Goal: Task Accomplishment & Management: Manage account settings

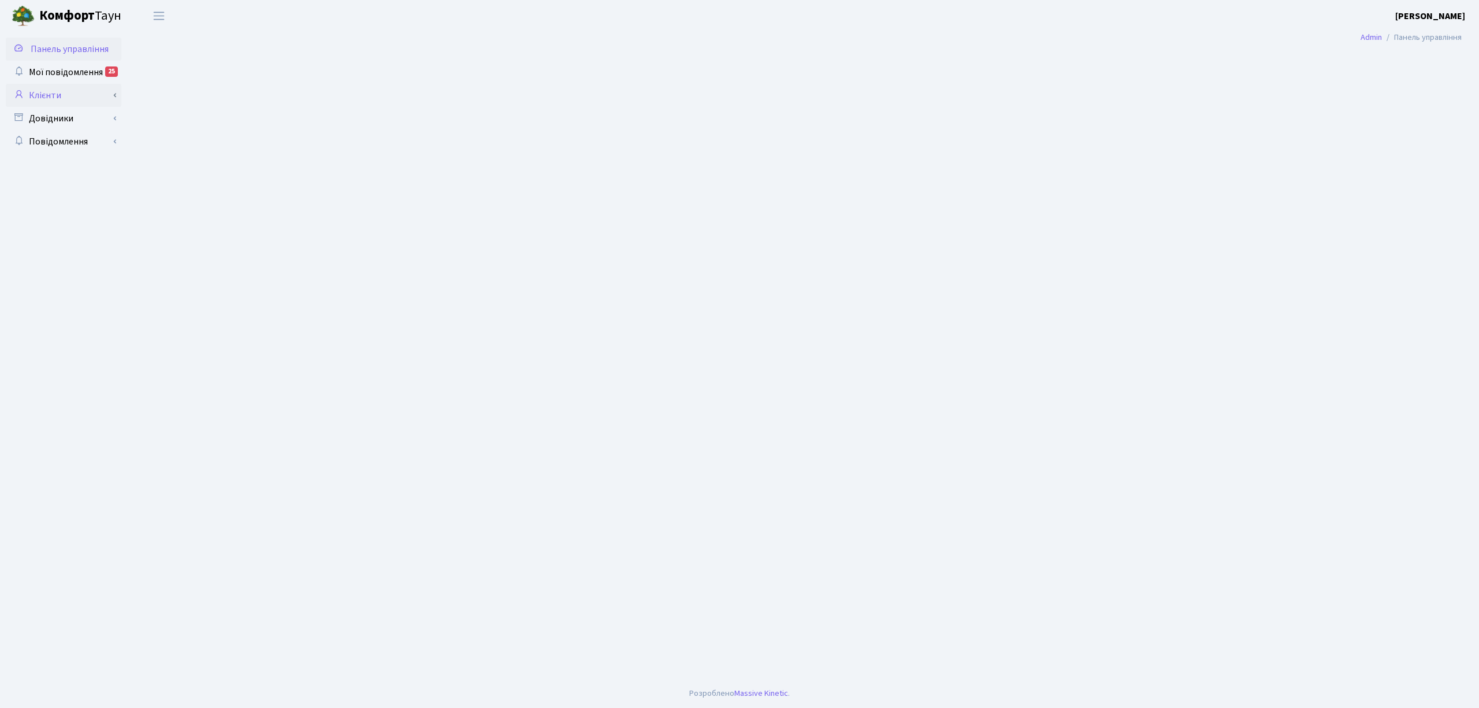
click at [90, 102] on link "Клієнти" at bounding box center [64, 95] width 116 height 23
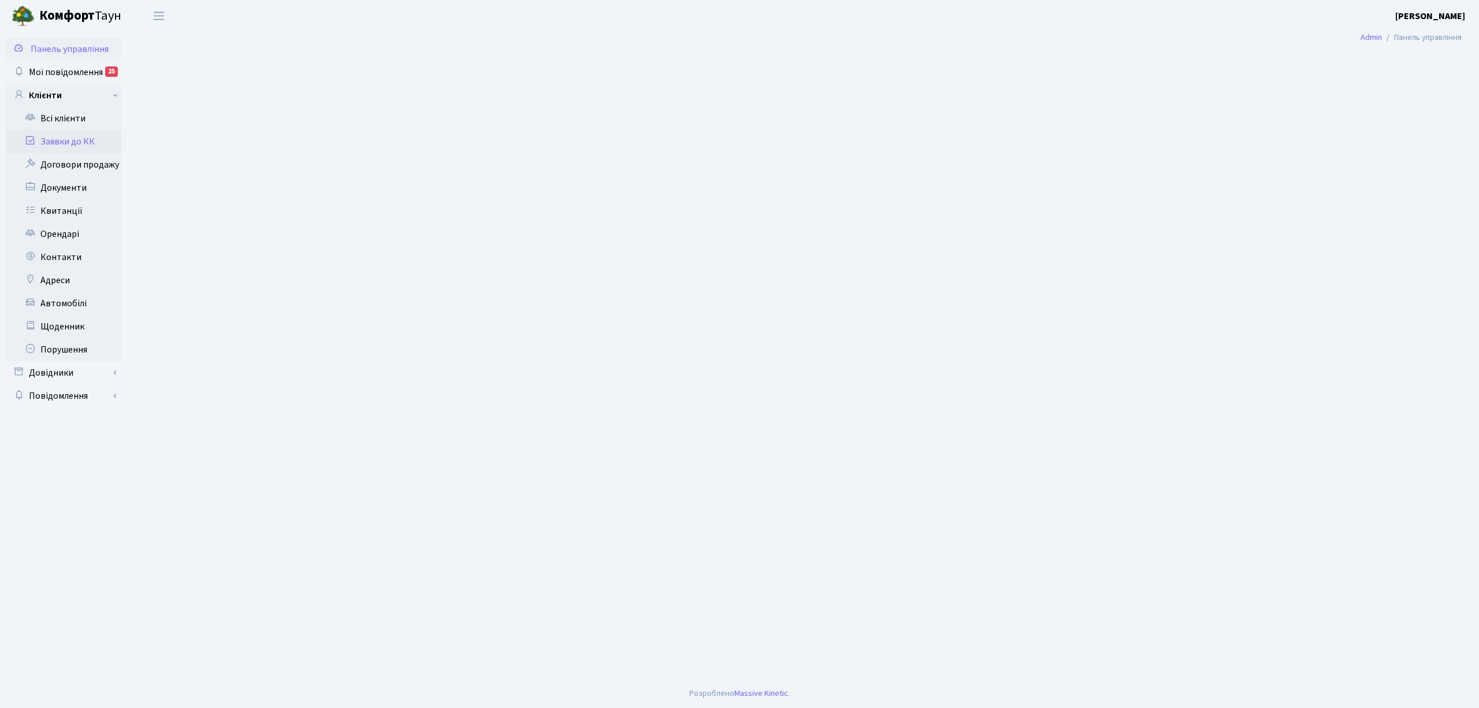
click at [68, 147] on link "Заявки до КК" at bounding box center [64, 141] width 116 height 23
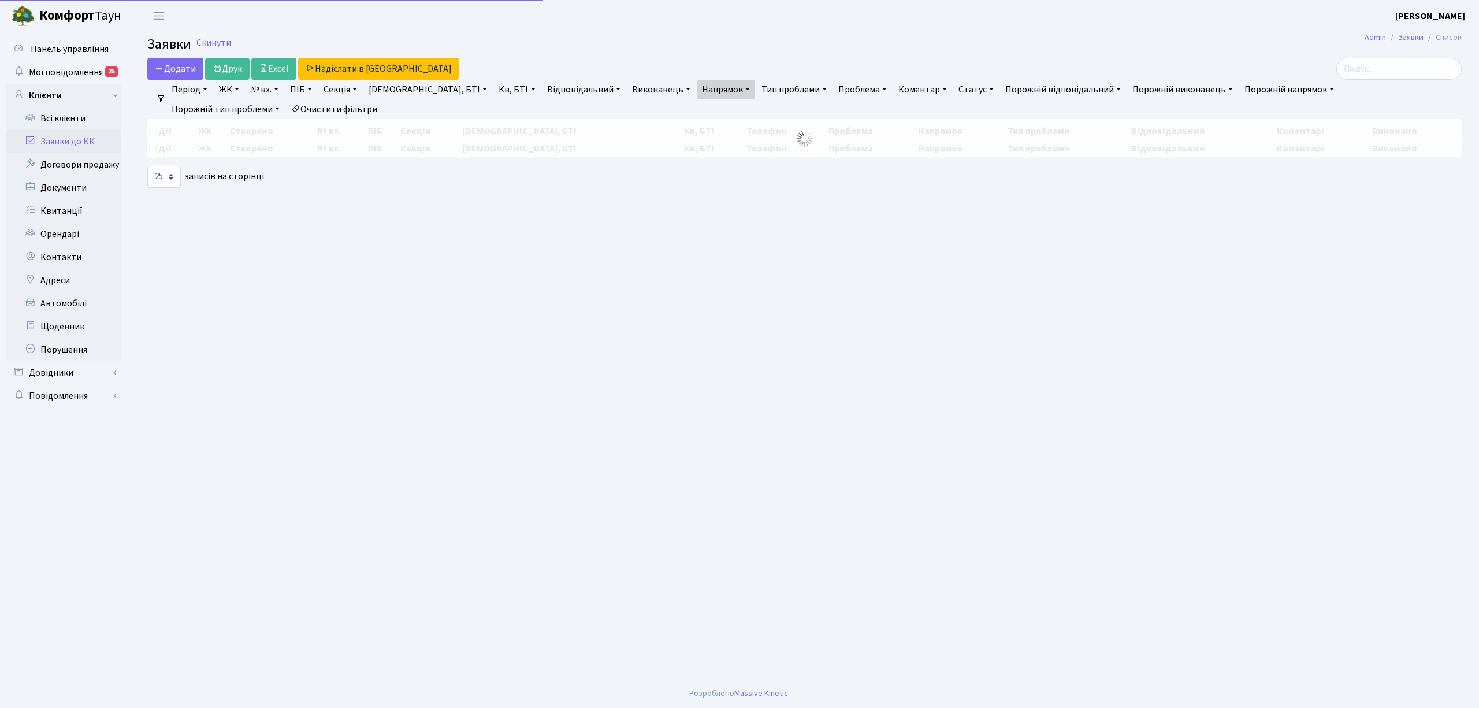
select select "25"
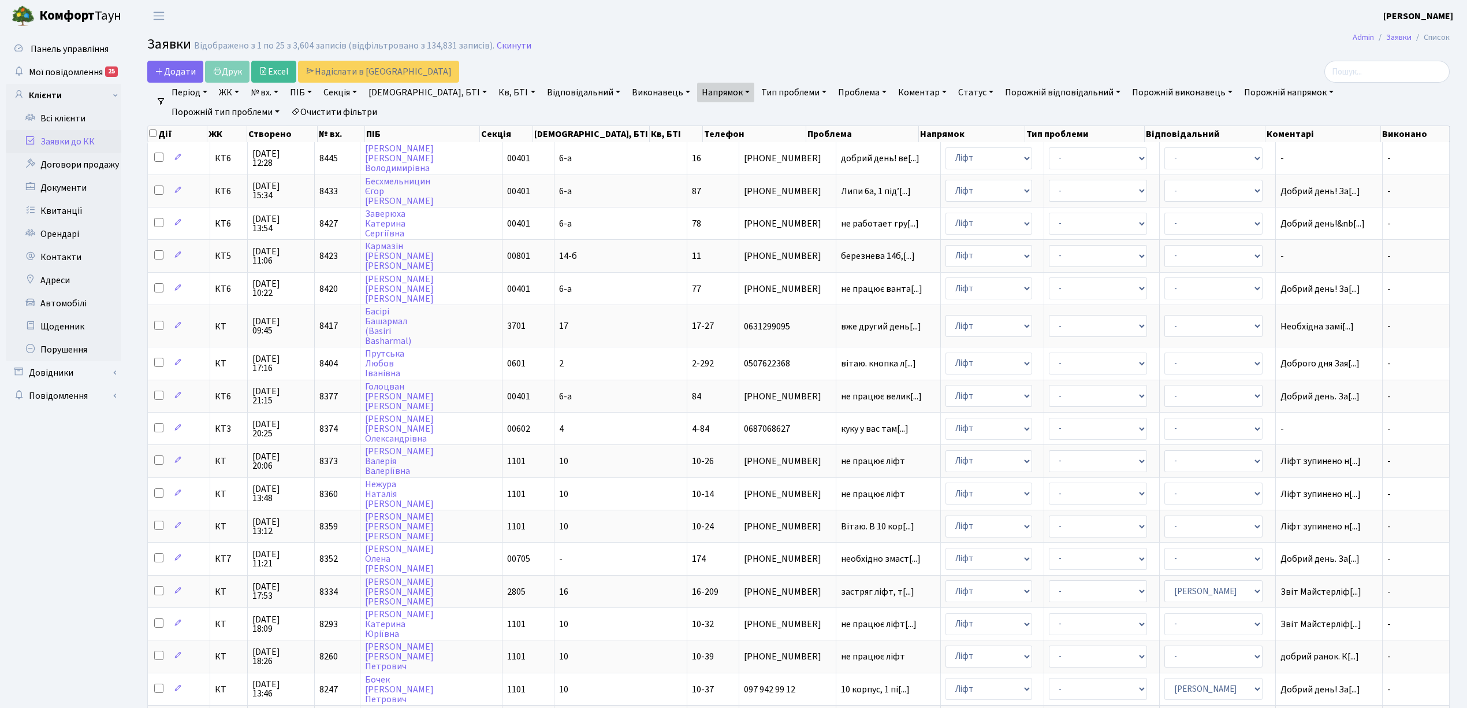
click at [286, 112] on link "Очистити фільтри" at bounding box center [333, 112] width 95 height 20
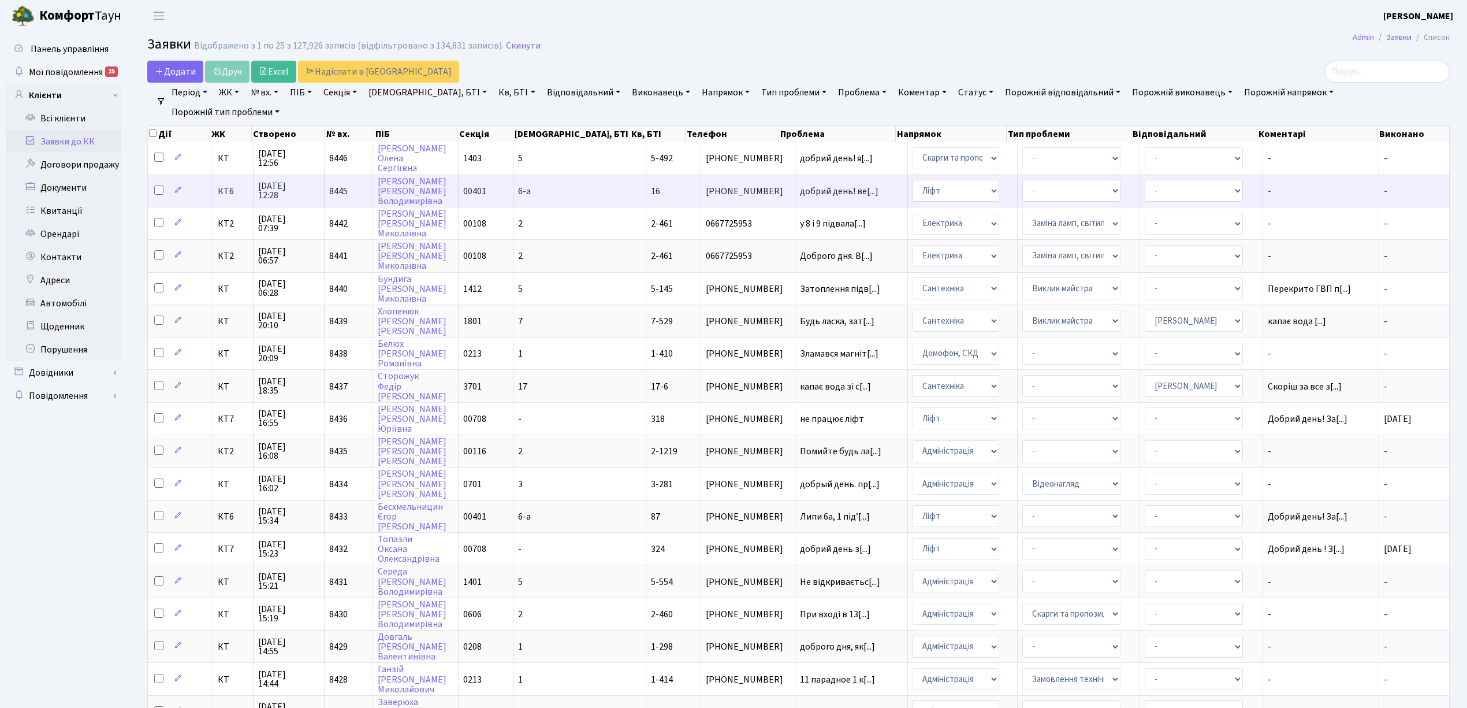
click at [236, 197] on td "КТ6" at bounding box center [233, 190] width 40 height 32
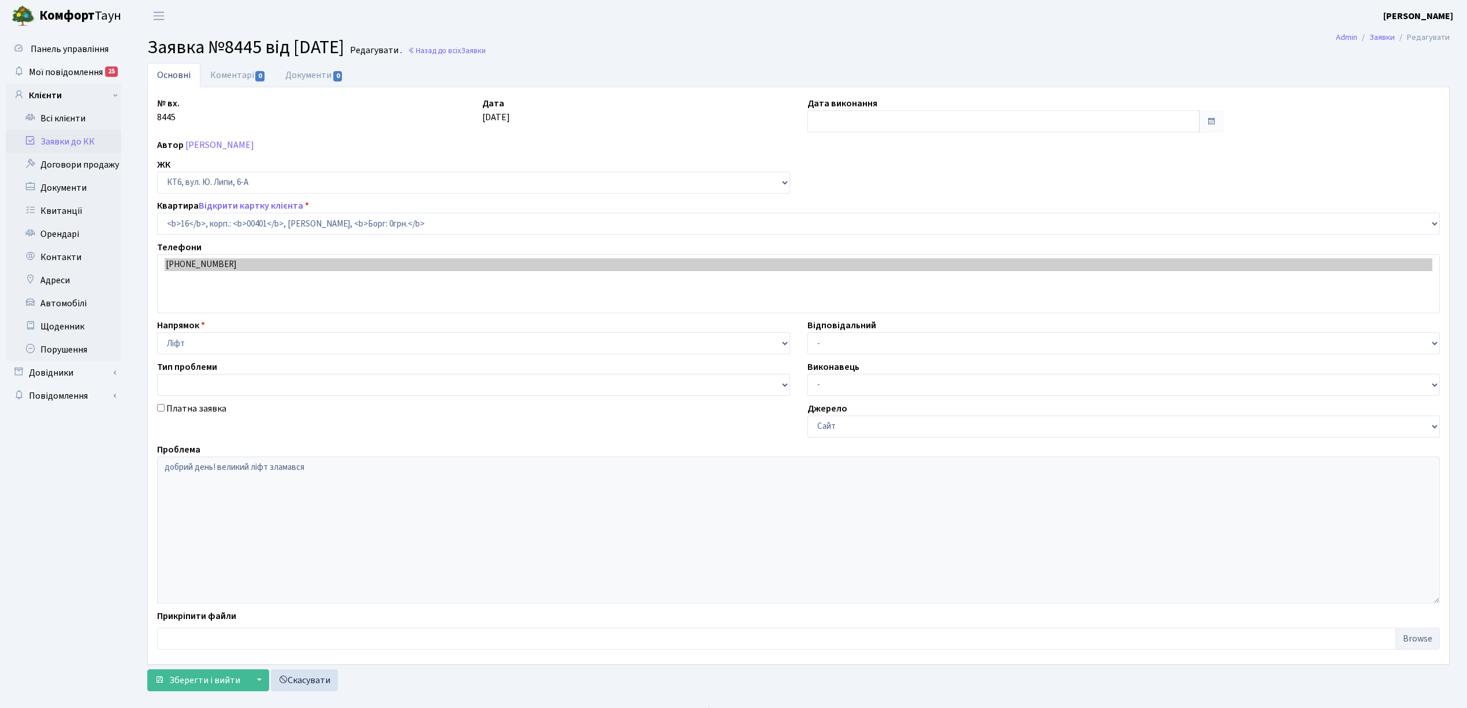
select select "17108"
click at [233, 77] on link "Коментарі 0" at bounding box center [237, 75] width 75 height 24
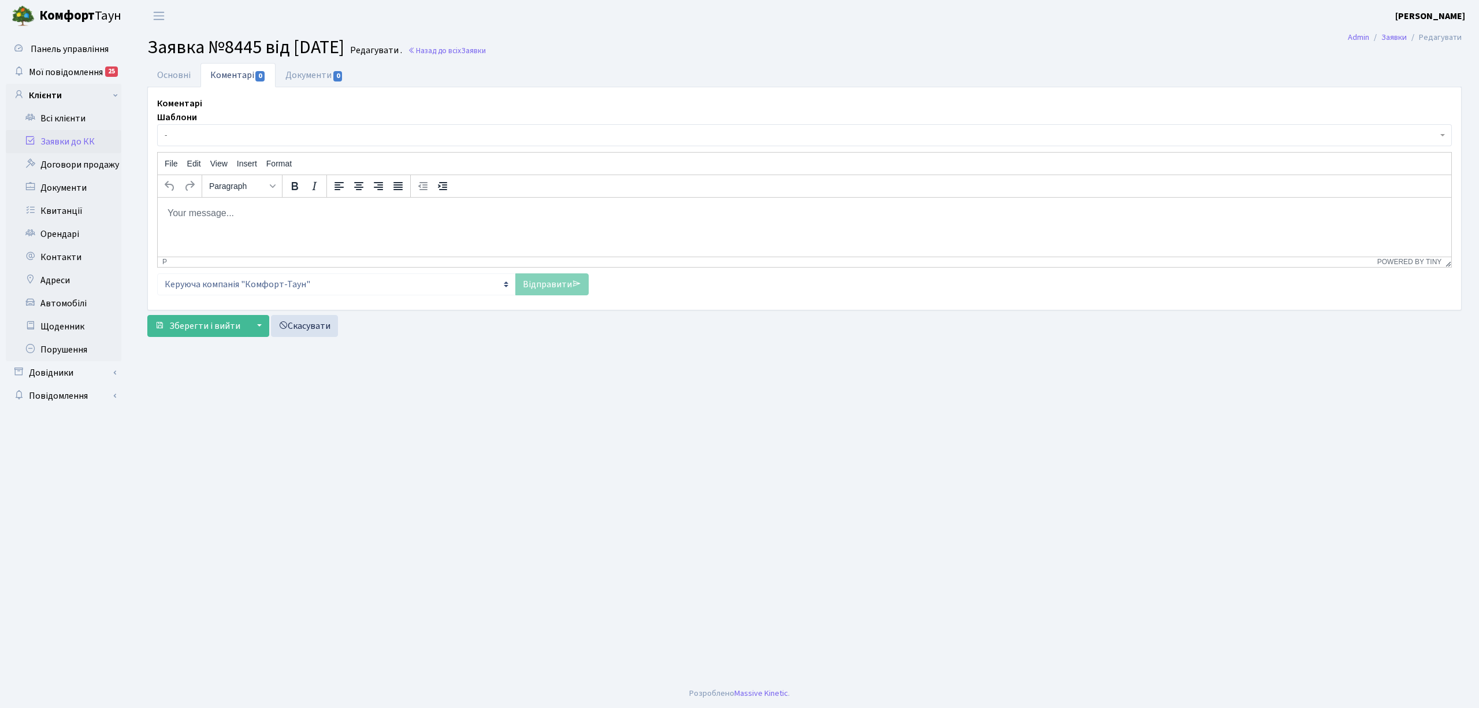
click at [233, 134] on span "-" at bounding box center [801, 135] width 1272 height 12
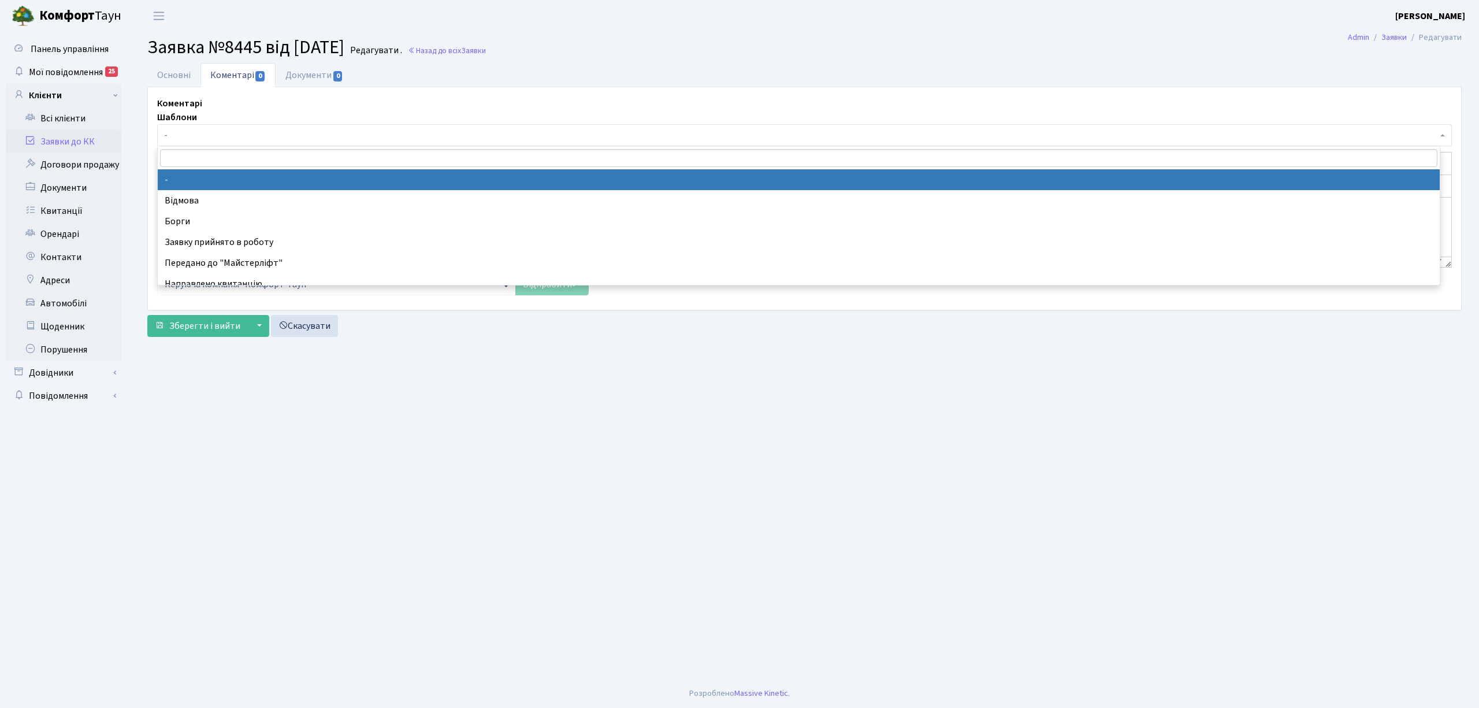
click at [228, 101] on div "Коментарі Шаблони - Відмова Борги Заявку прийнято в роботу Передано до "Майстер…" at bounding box center [804, 195] width 1312 height 198
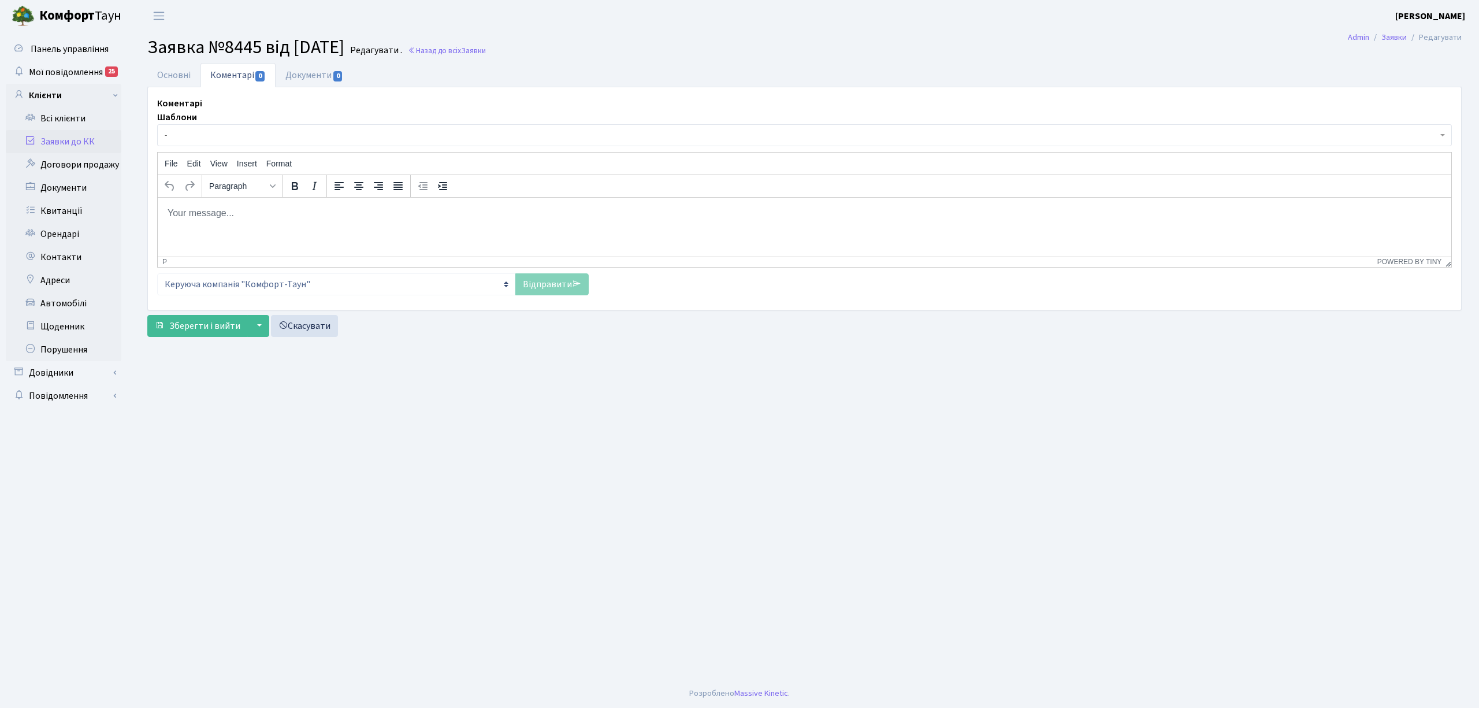
click at [219, 214] on body "Rich Text Area. Press ALT-0 for help." at bounding box center [804, 212] width 1275 height 13
click at [552, 291] on link "Відправити" at bounding box center [551, 284] width 73 height 22
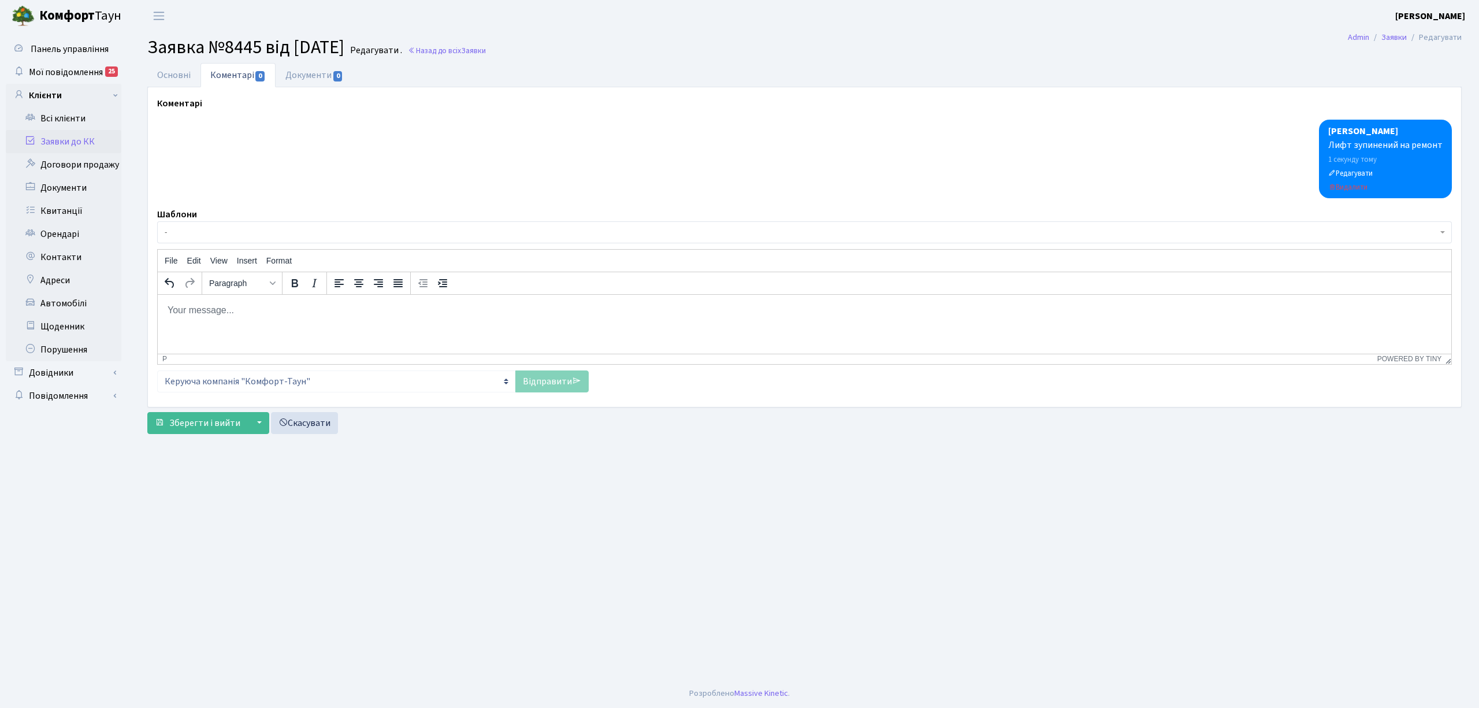
click at [61, 151] on link "Заявки до КК" at bounding box center [64, 141] width 116 height 23
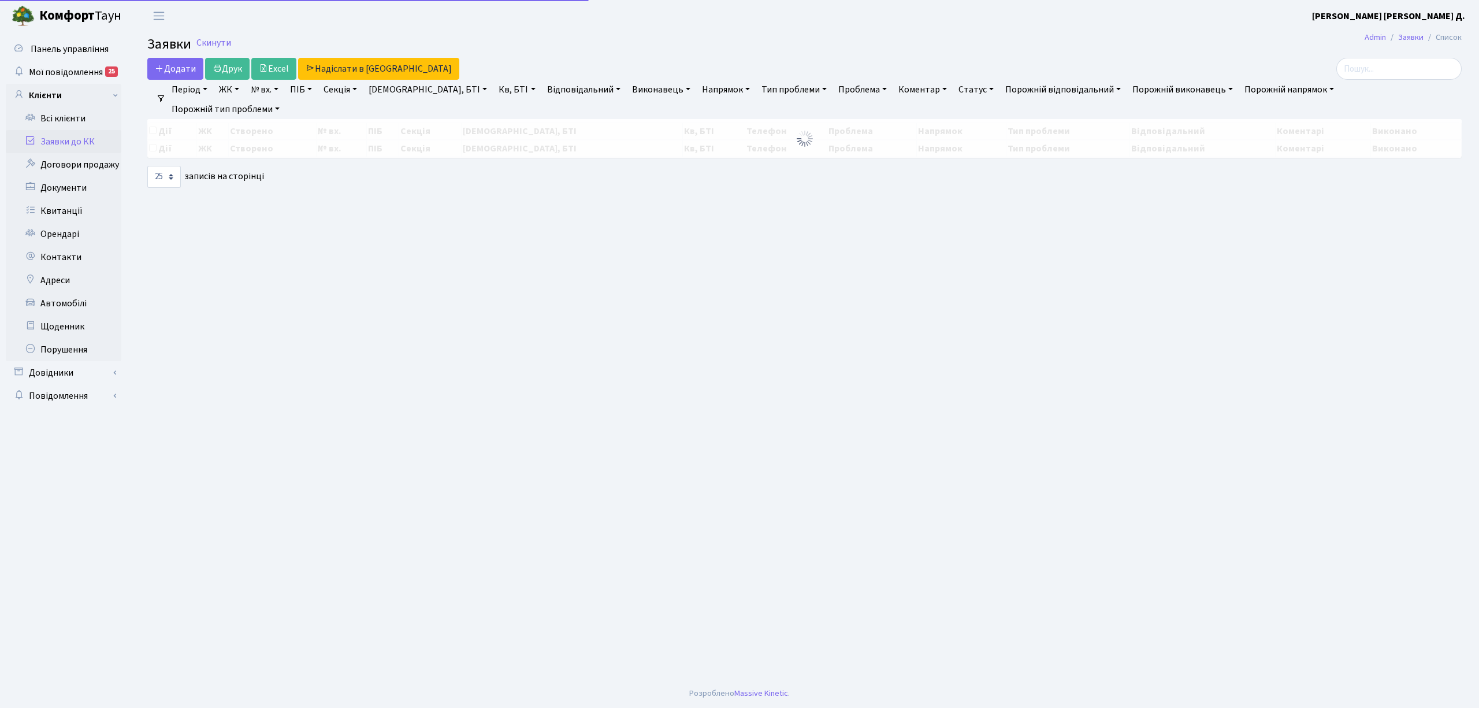
select select "25"
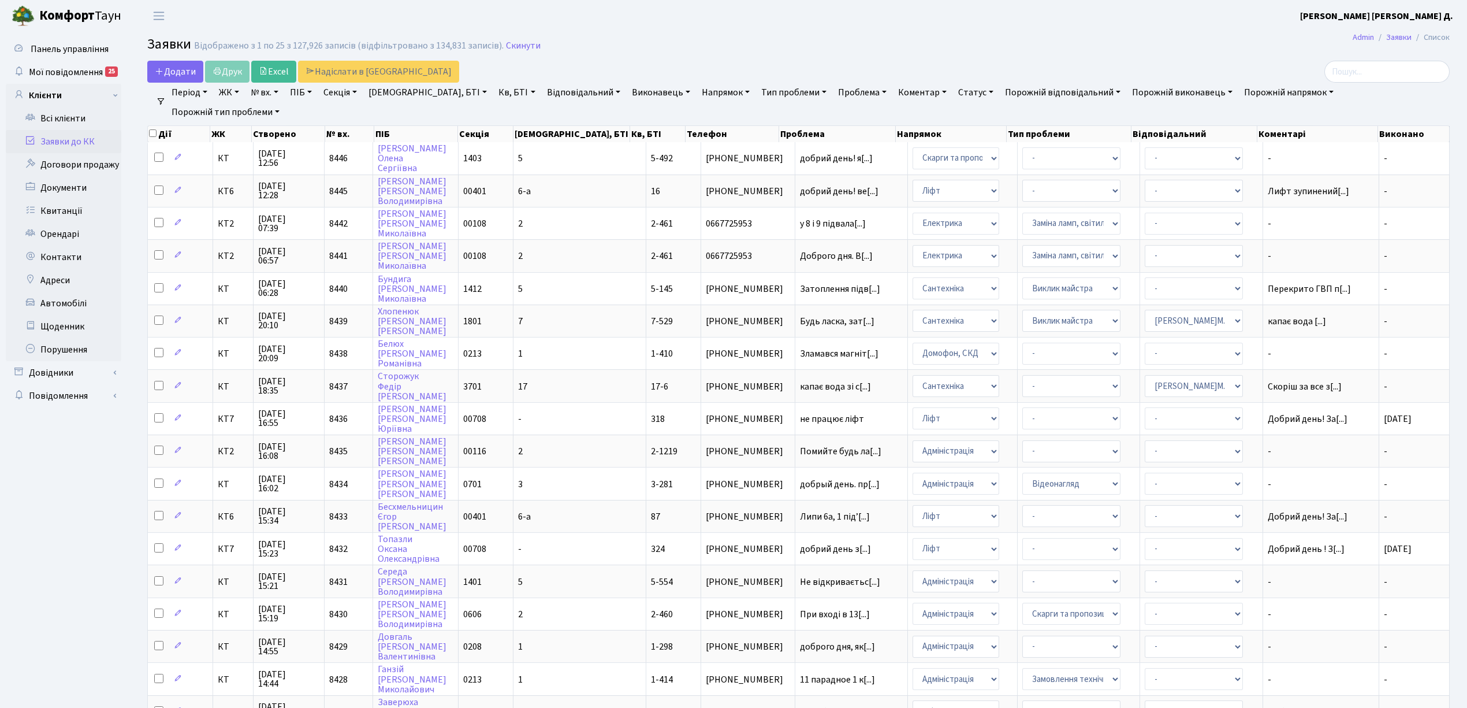
drag, startPoint x: 625, startPoint y: 81, endPoint x: 632, endPoint y: 84, distance: 7.3
click at [630, 81] on div "Додати Друк Excel Надіслати в КАН" at bounding box center [578, 72] width 862 height 22
click at [697, 94] on link "Напрямок" at bounding box center [725, 93] width 57 height 20
click at [699, 172] on li "Ліфт" at bounding box center [768, 172] width 139 height 20
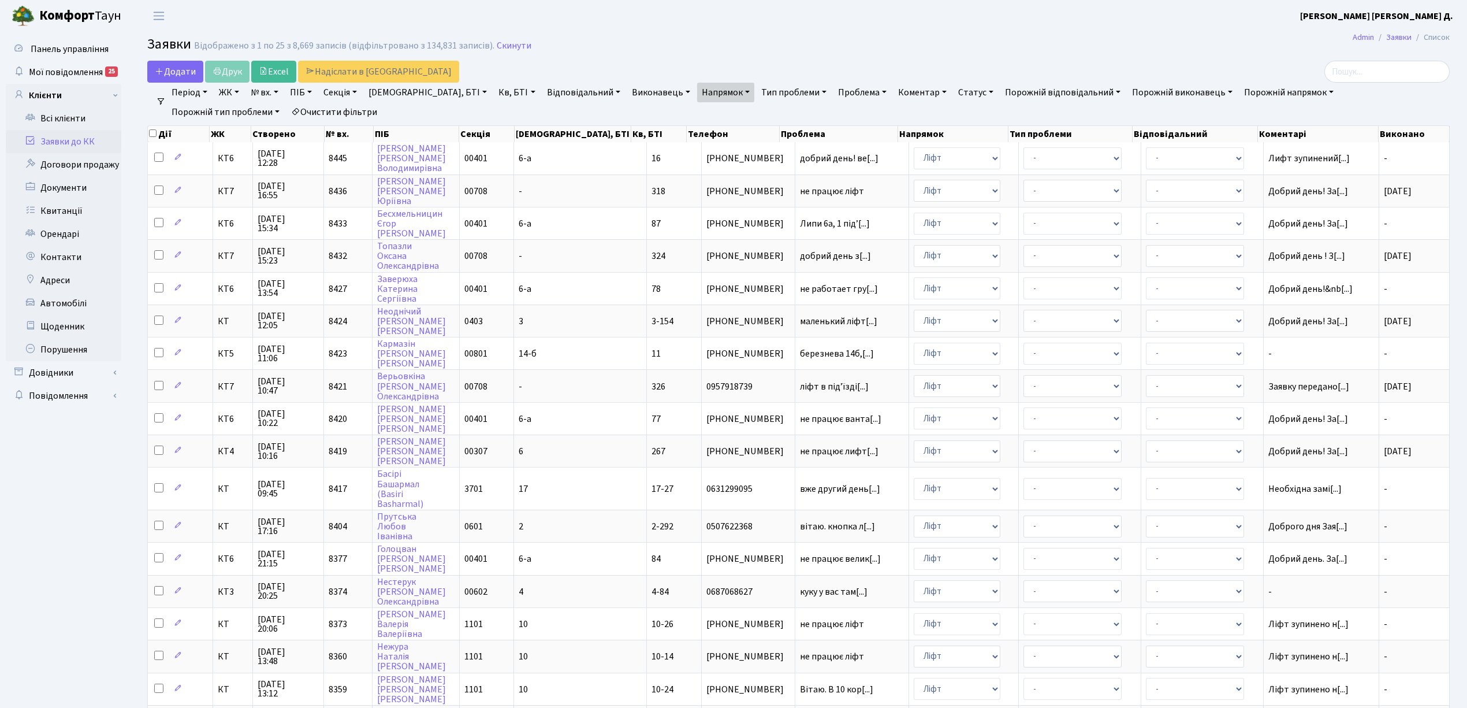
click at [954, 89] on link "Статус" at bounding box center [976, 93] width 44 height 20
click at [954, 157] on link "Не виконано" at bounding box center [999, 163] width 91 height 18
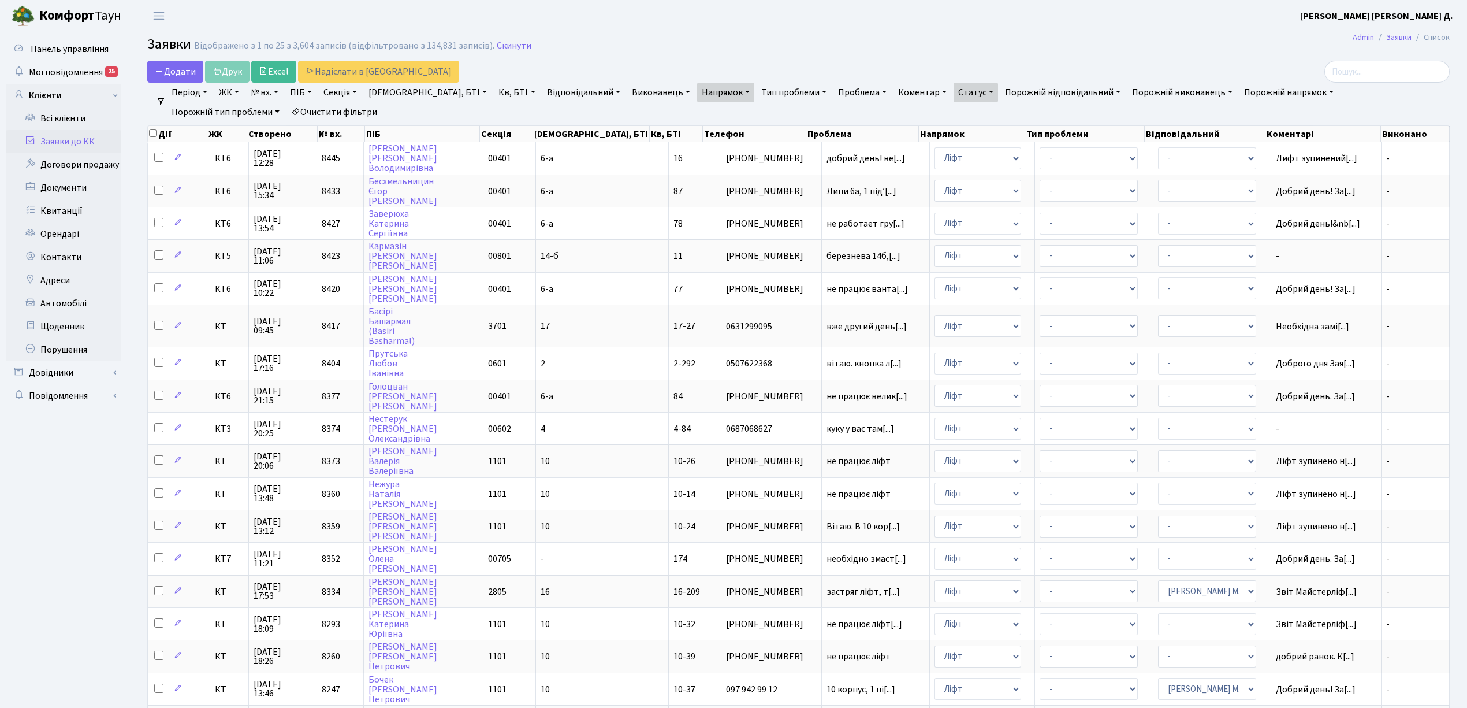
click at [225, 74] on div "Додати Друк Excel Надіслати в КАН" at bounding box center [578, 72] width 862 height 22
click at [238, 77] on div "Додати Друк Excel Надіслати в КАН" at bounding box center [578, 72] width 862 height 22
click at [668, 36] on h2 "Заявки Відображено з 1 по 25 з 3,604 записів (відфільтровано з 134,831 записів)…" at bounding box center [798, 46] width 1303 height 20
click at [227, 79] on div "Додати Друк Excel Надіслати в КАН" at bounding box center [578, 72] width 862 height 22
click at [151, 135] on input "checkbox" at bounding box center [153, 133] width 8 height 8
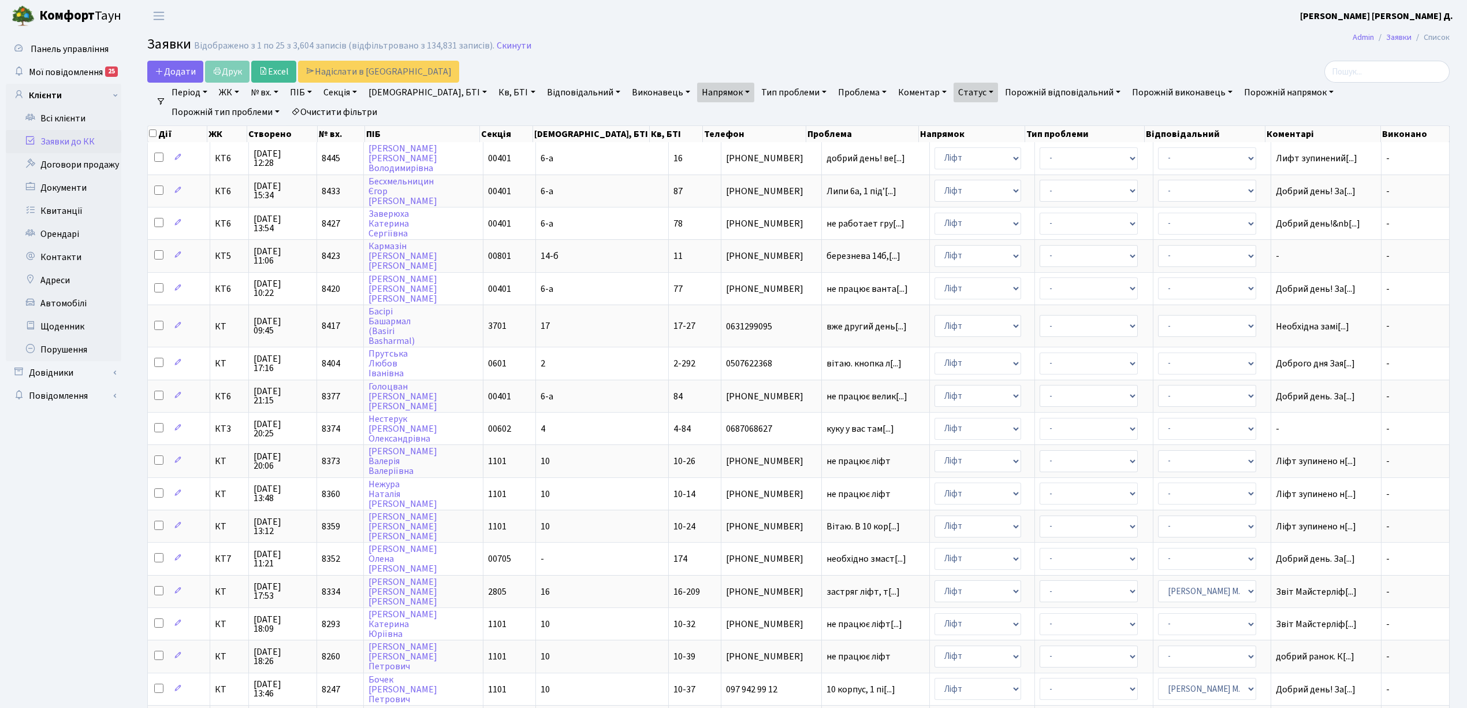
checkbox input "true"
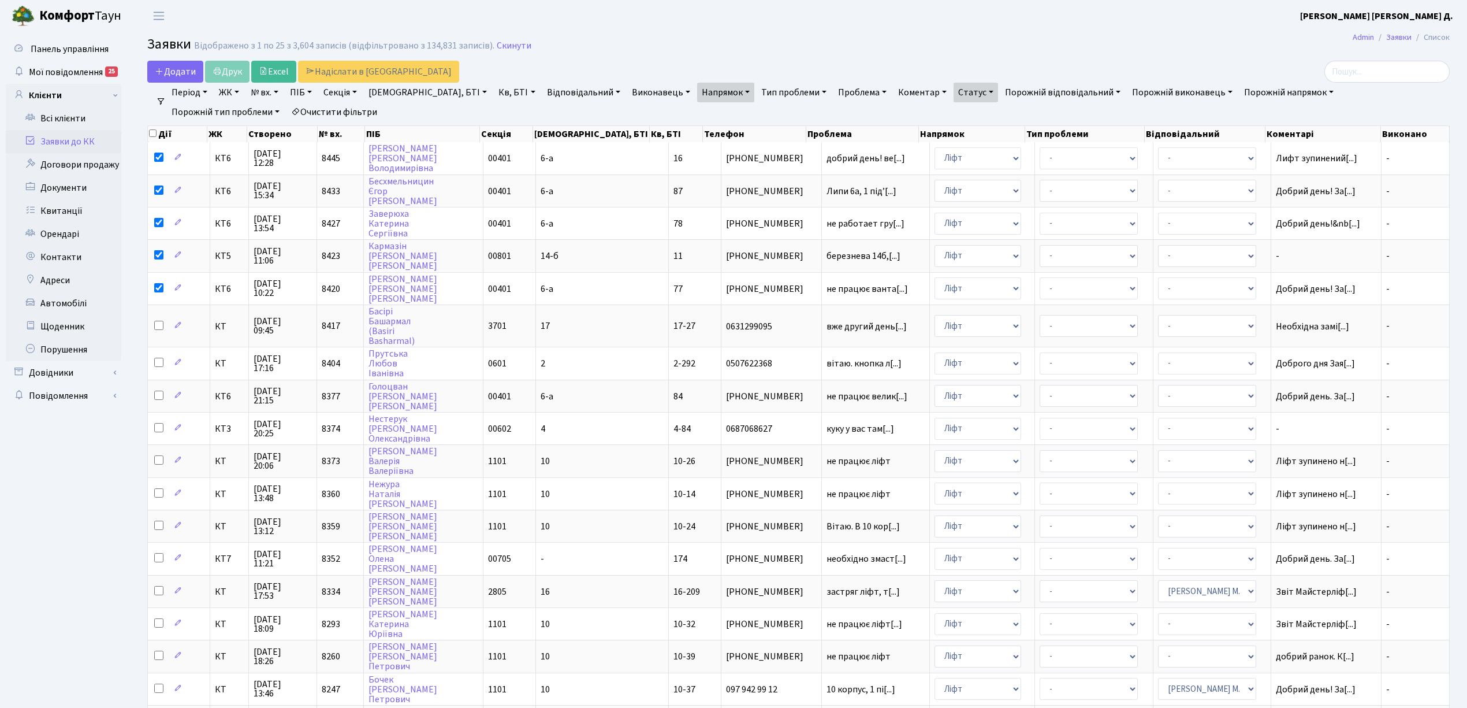
checkbox input "true"
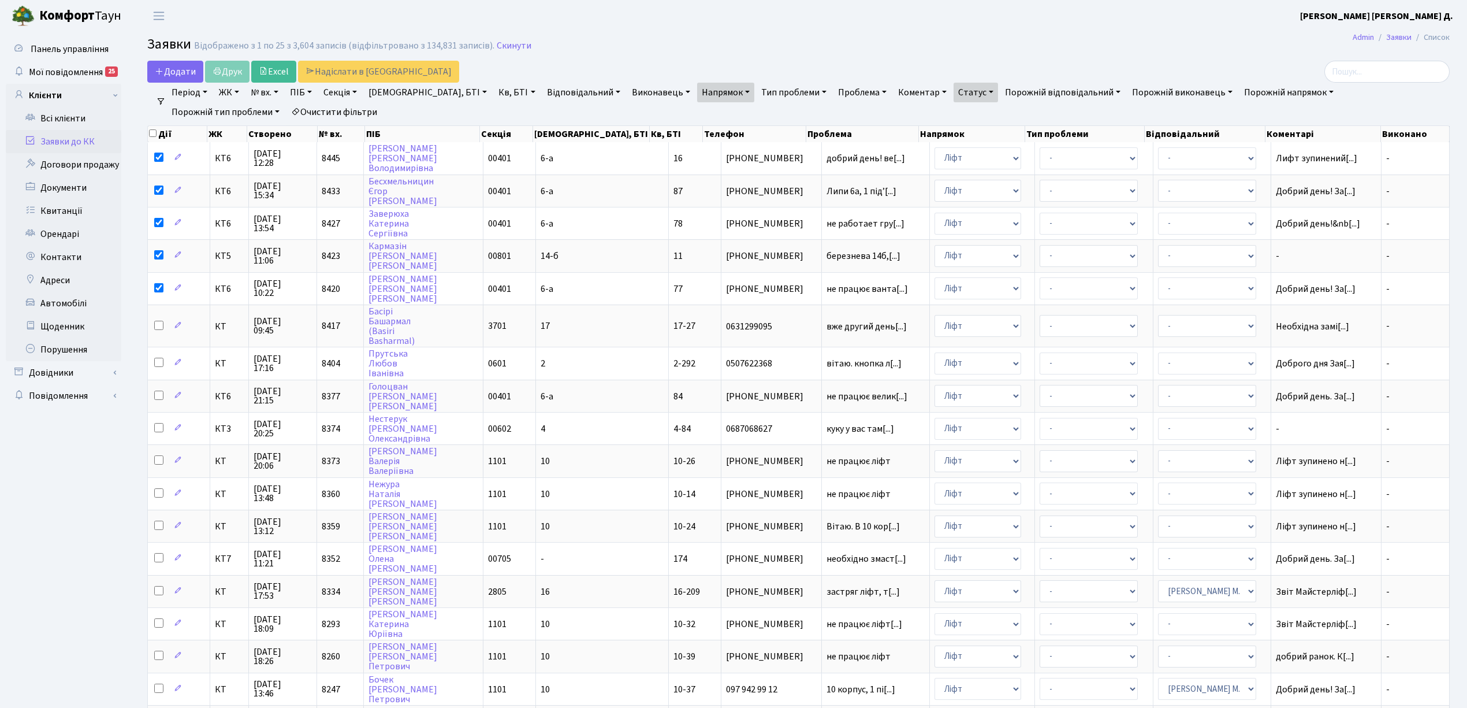
checkbox input "true"
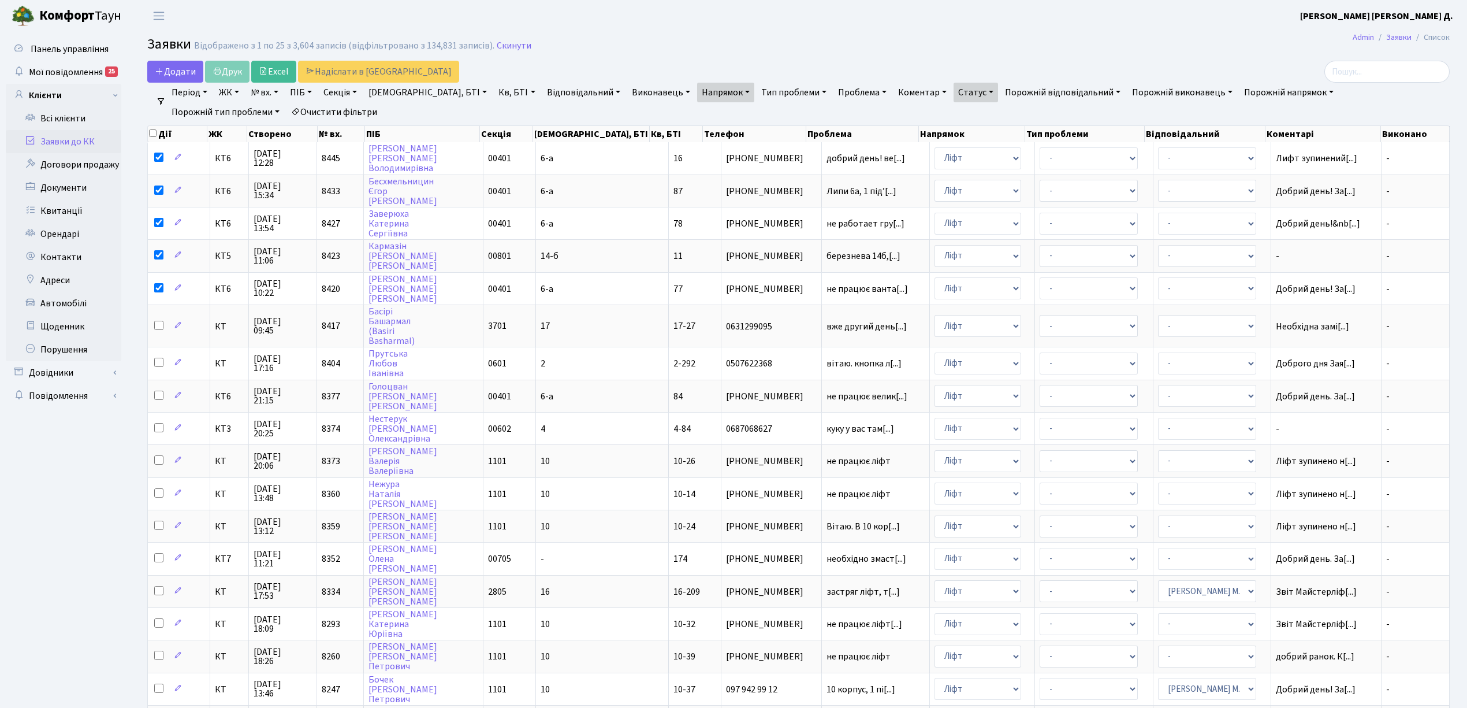
checkbox input "true"
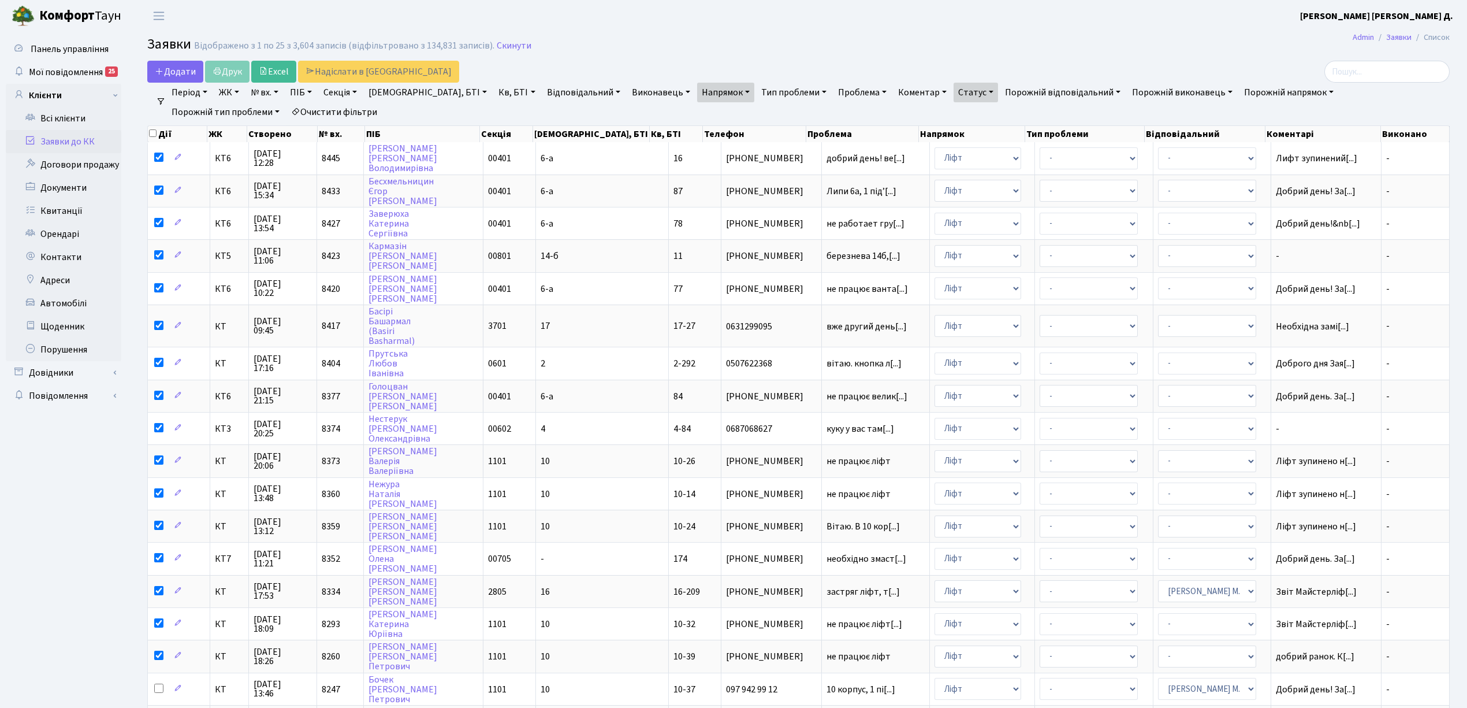
checkbox input "true"
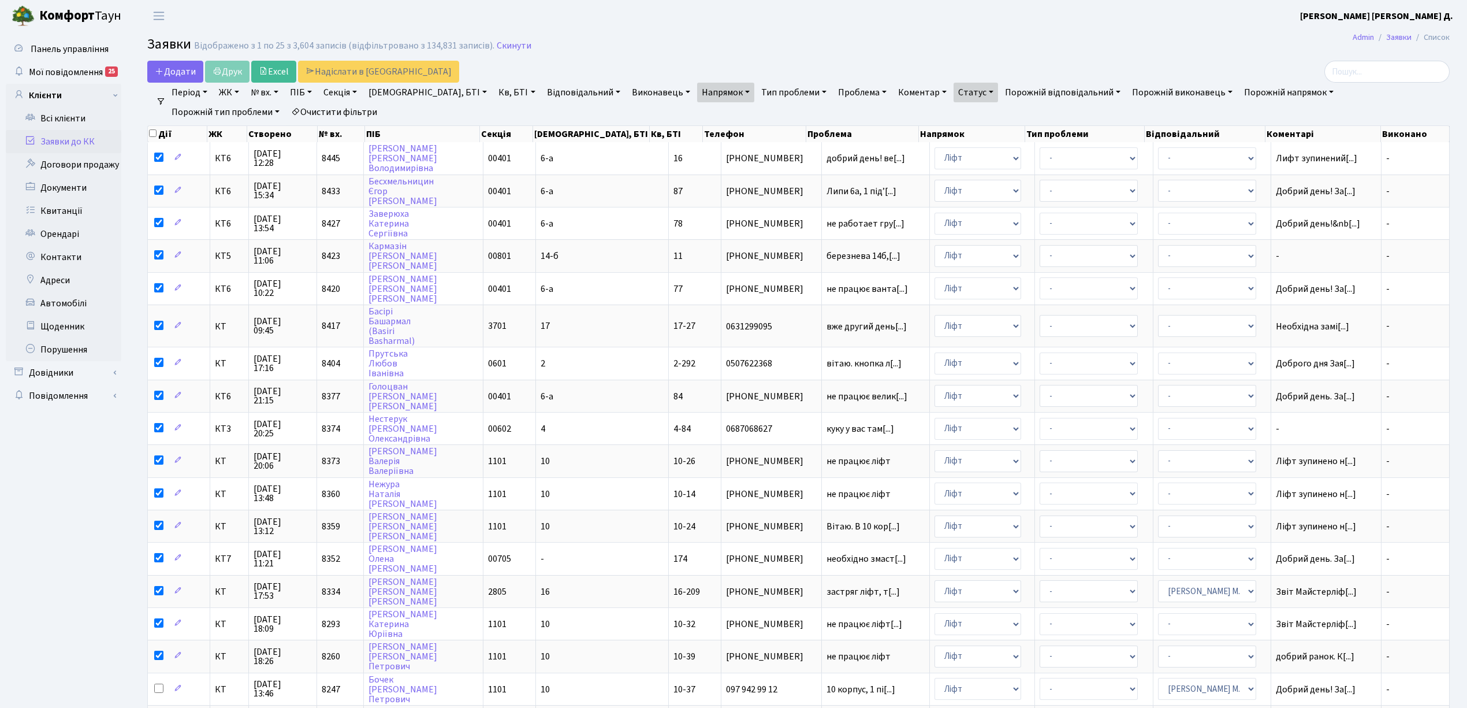
checkbox input "true"
click at [228, 72] on link "Друк" at bounding box center [227, 72] width 44 height 22
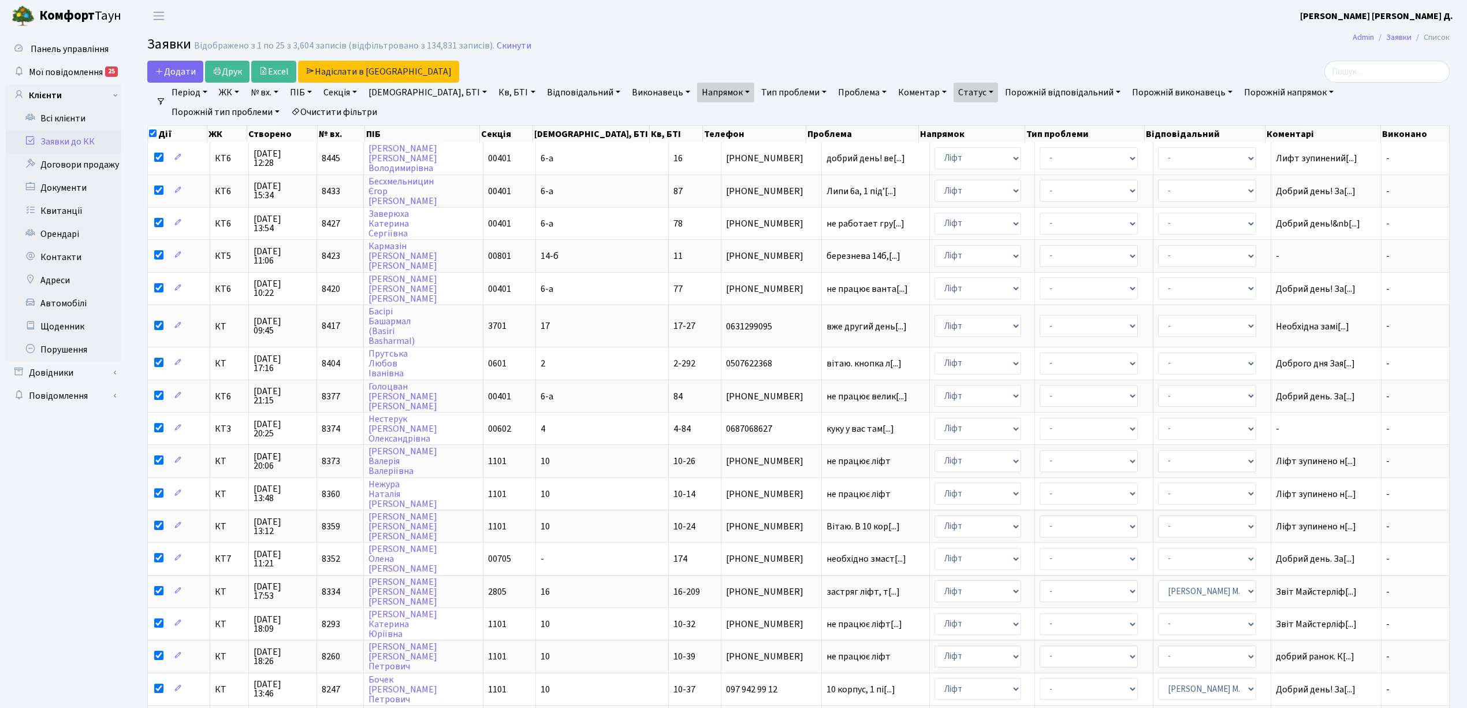
click at [153, 137] on span at bounding box center [153, 134] width 9 height 13
click at [151, 132] on input "checkbox" at bounding box center [153, 133] width 8 height 8
checkbox input "false"
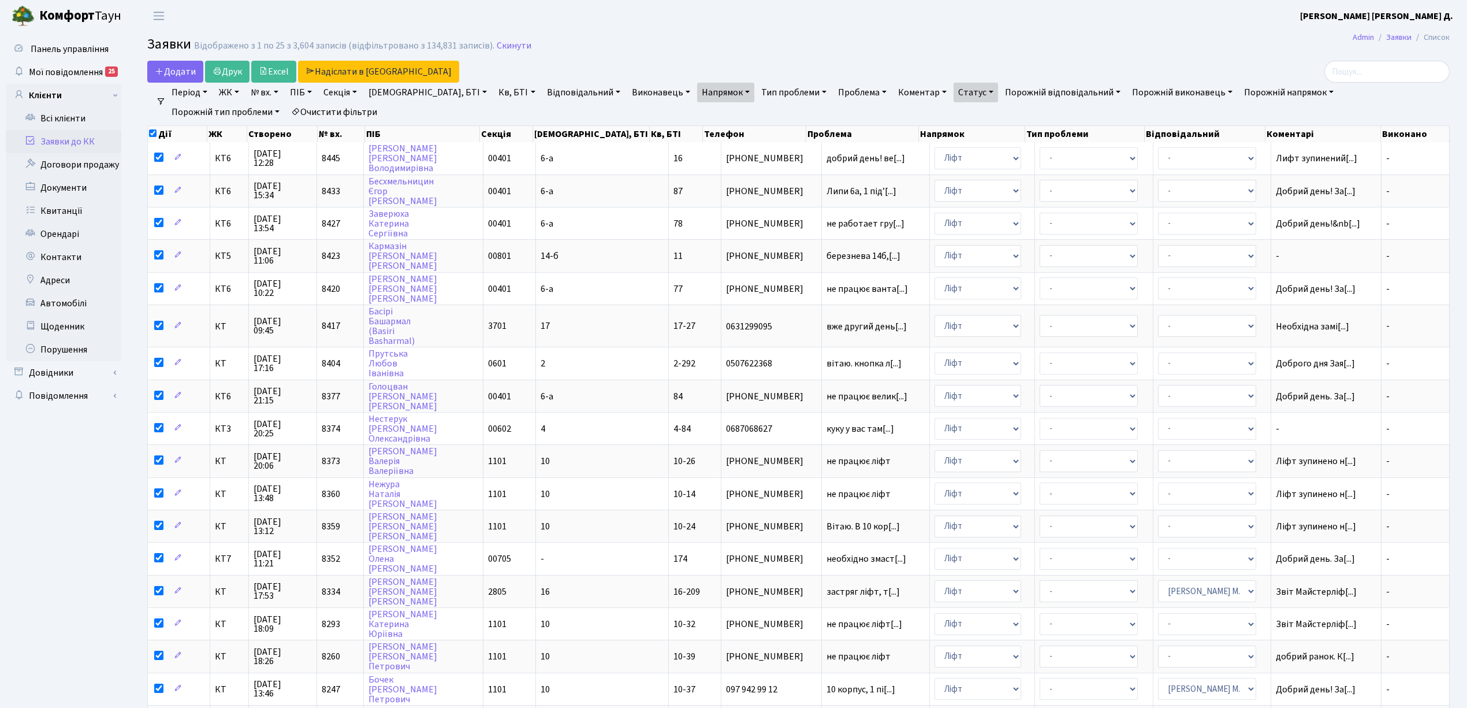
checkbox input "false"
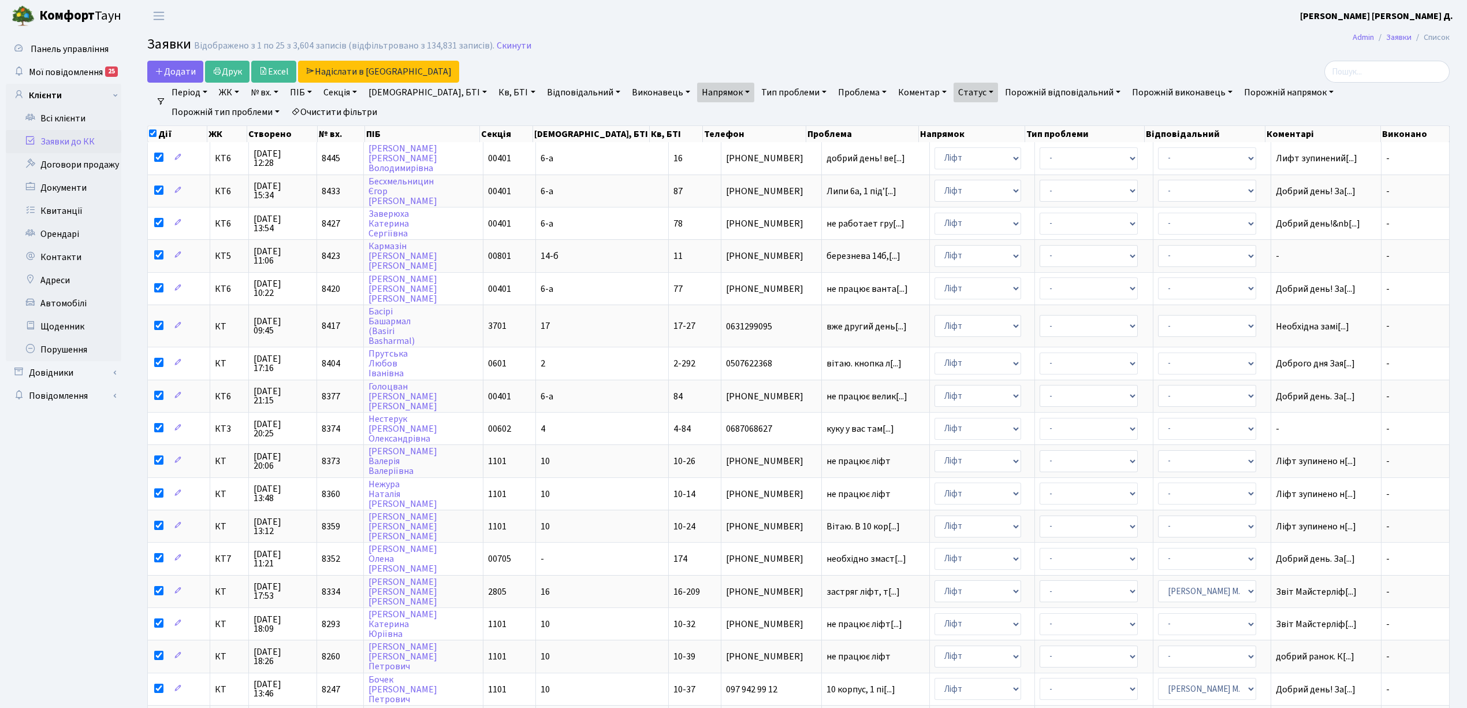
checkbox input "false"
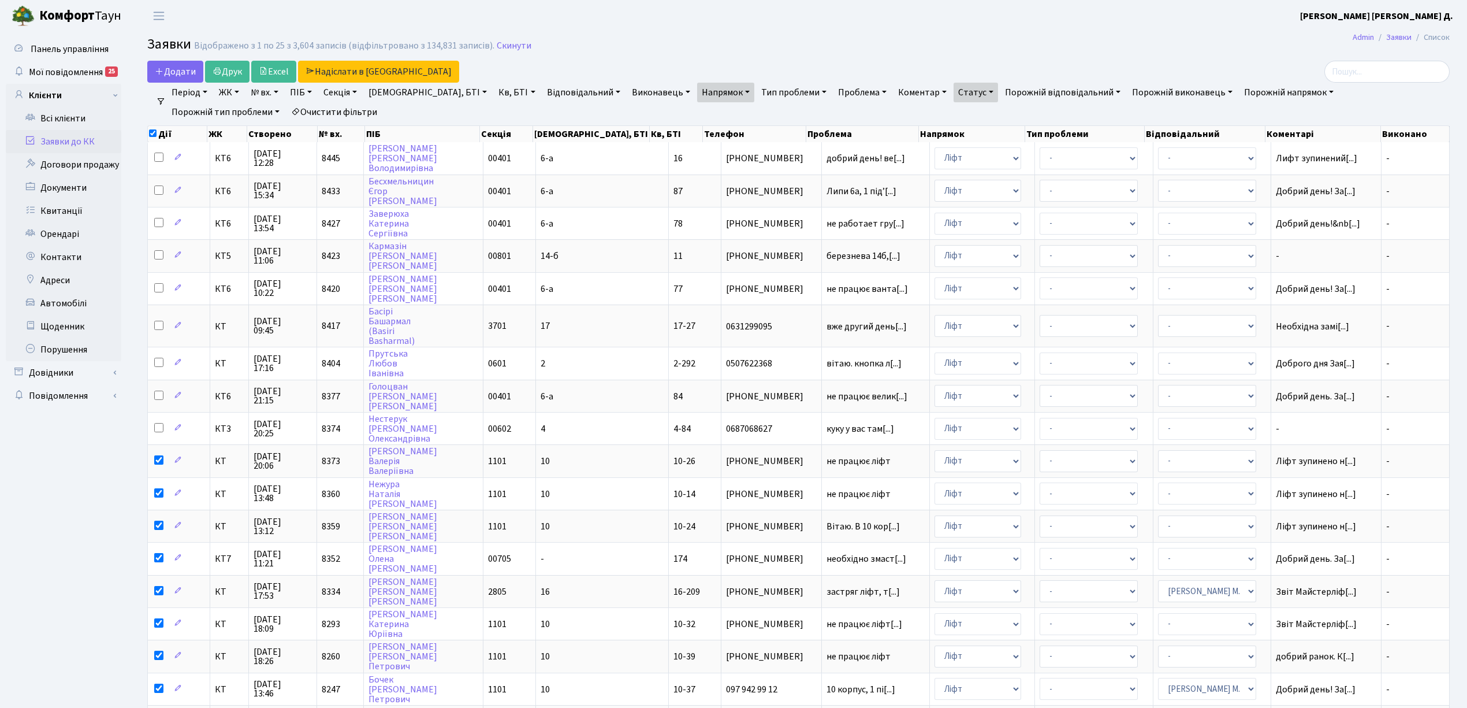
checkbox input "false"
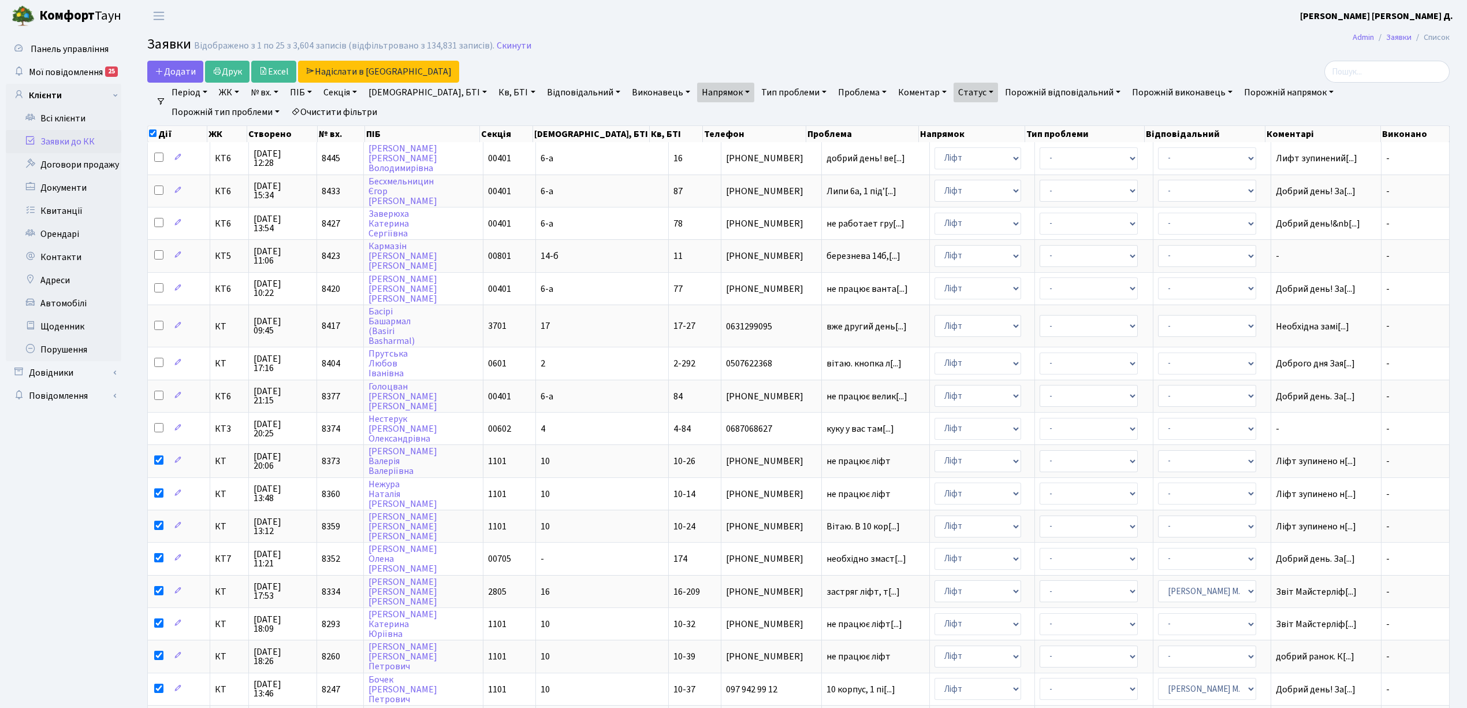
checkbox input "false"
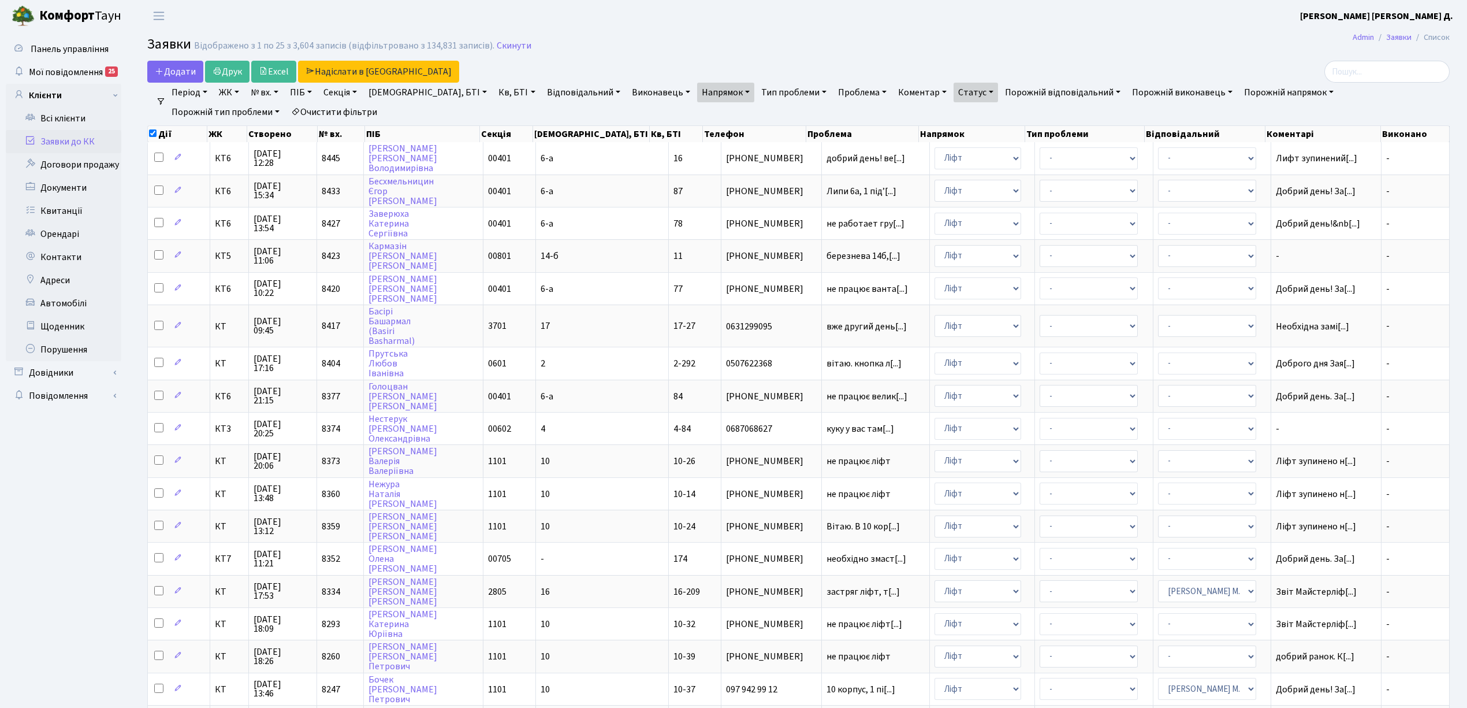
checkbox input "false"
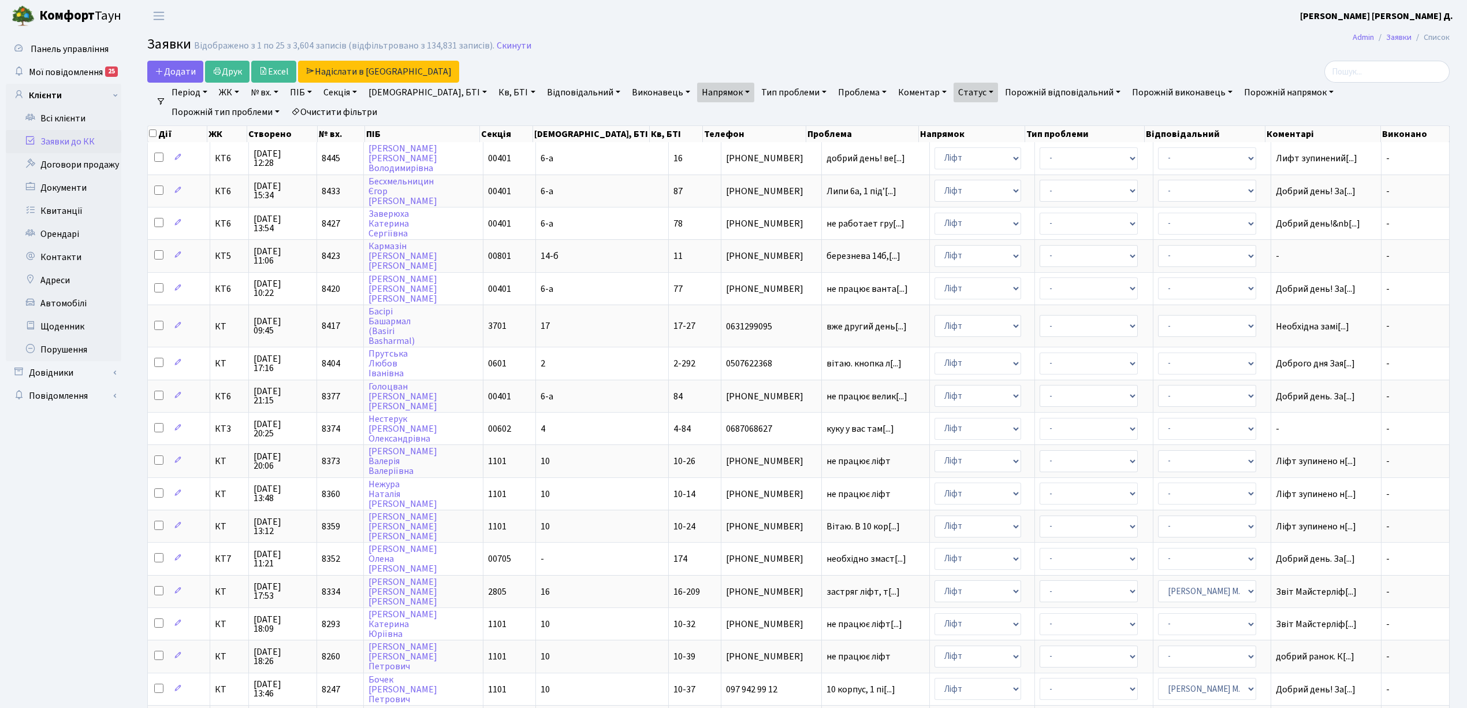
checkbox input "false"
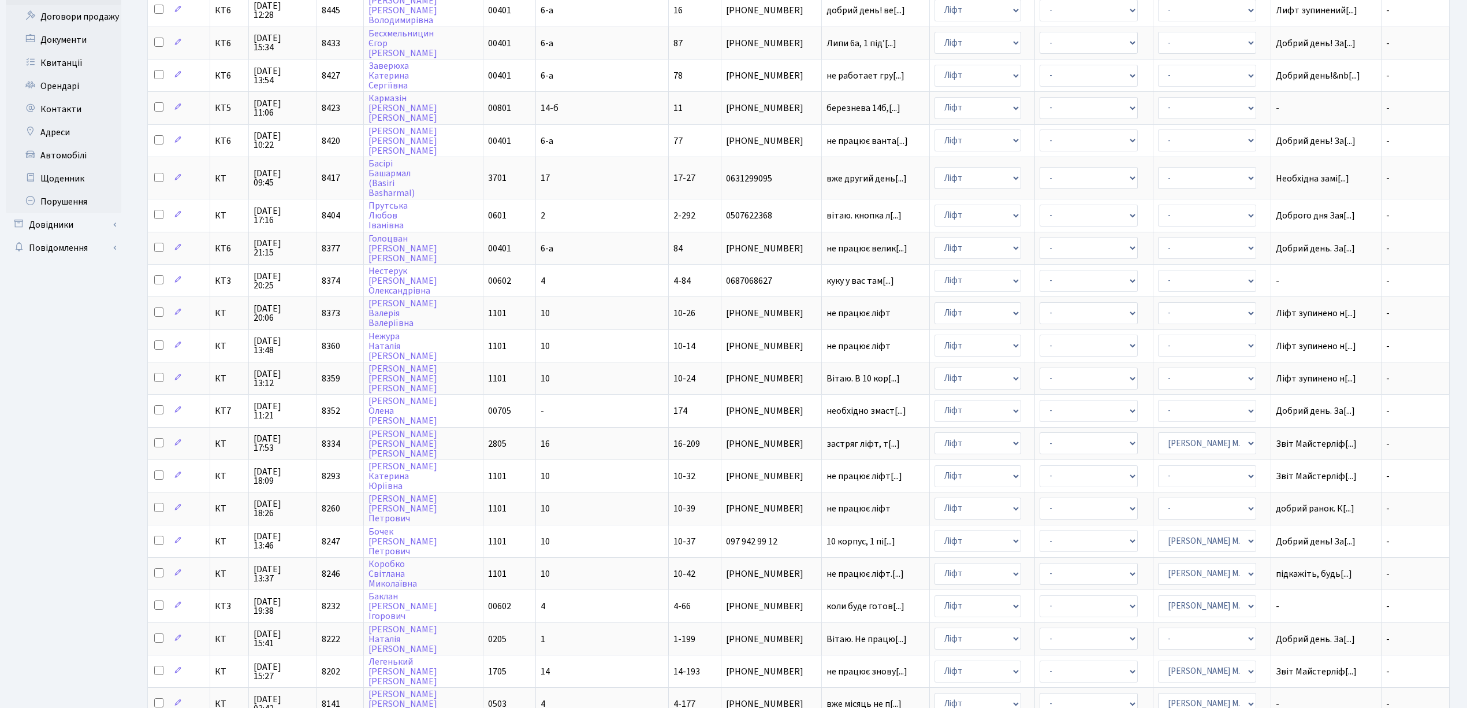
scroll to position [298, 0]
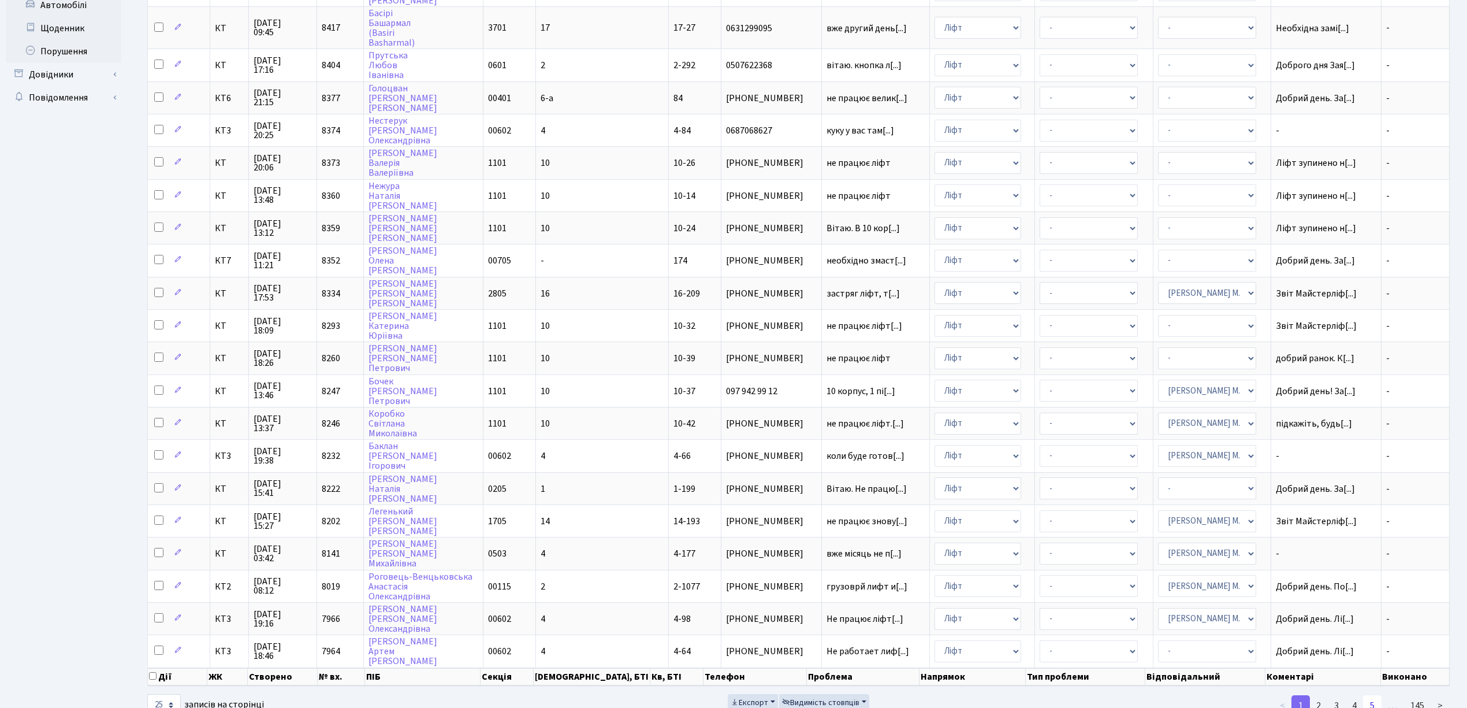
click at [1370, 695] on link "5" at bounding box center [1372, 705] width 18 height 21
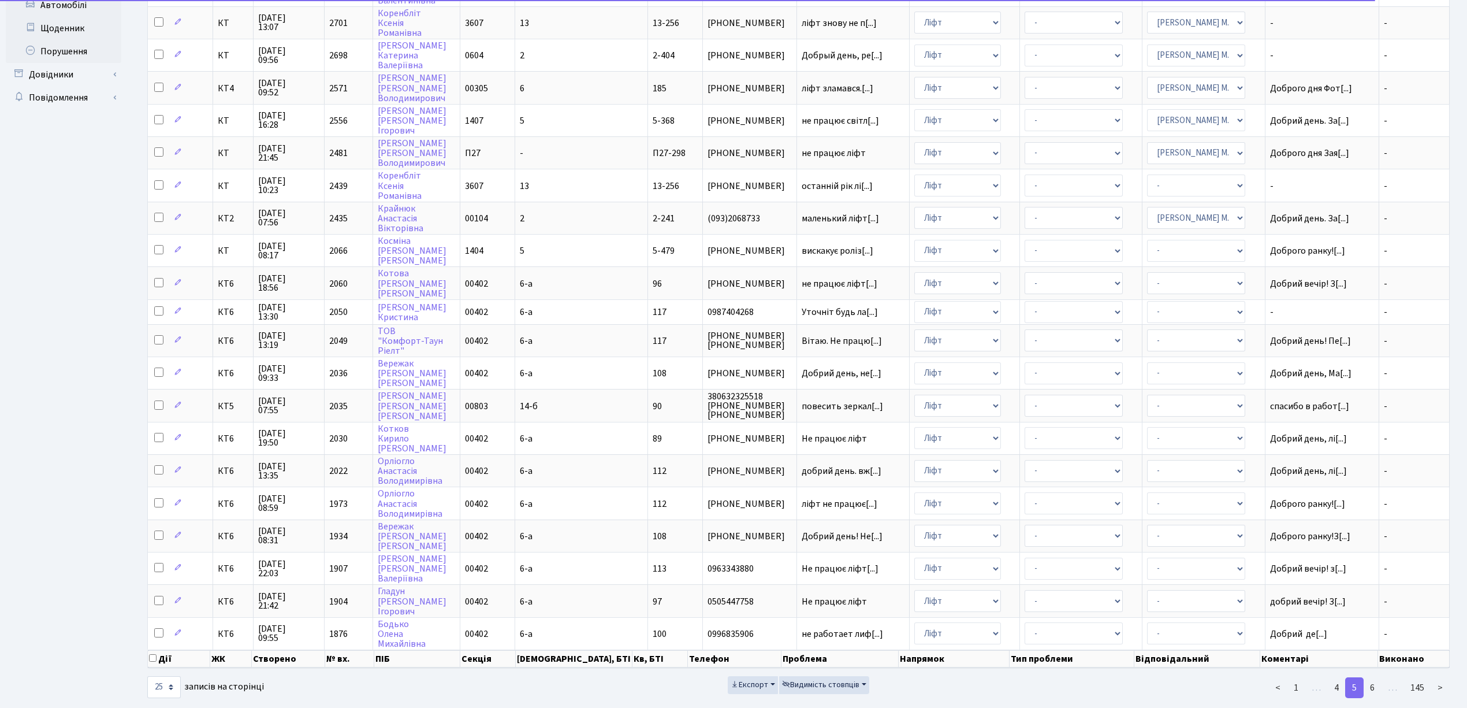
scroll to position [282, 0]
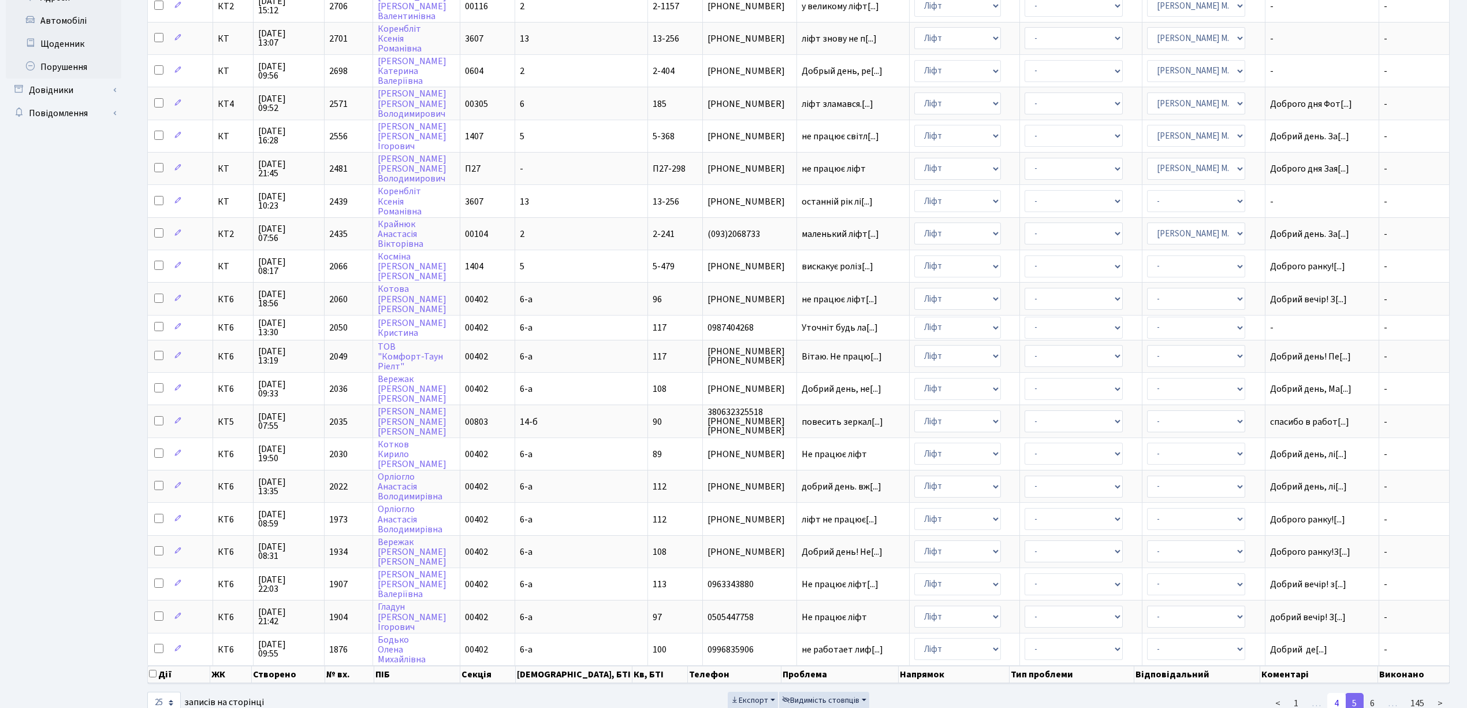
click at [1335, 693] on link "4" at bounding box center [1336, 703] width 18 height 21
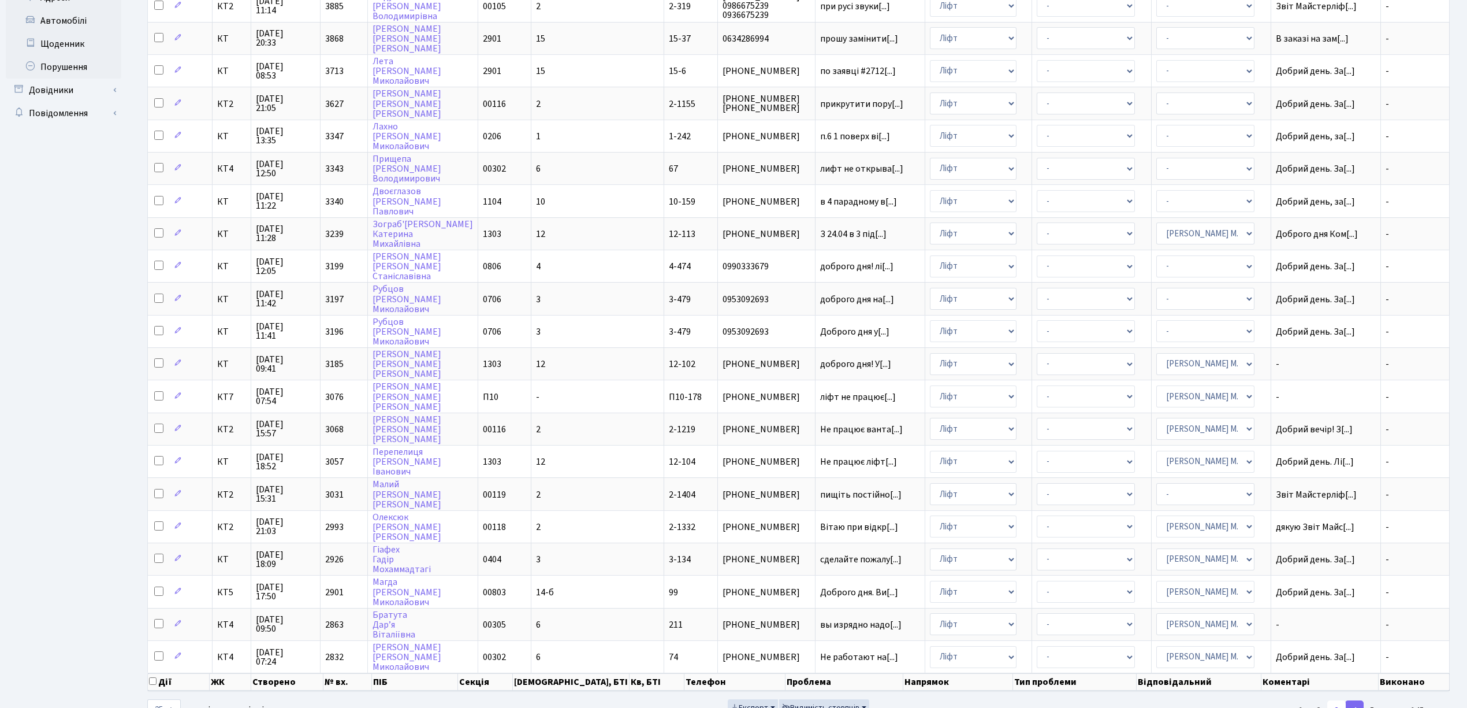
click at [1336, 700] on link "3" at bounding box center [1336, 710] width 18 height 21
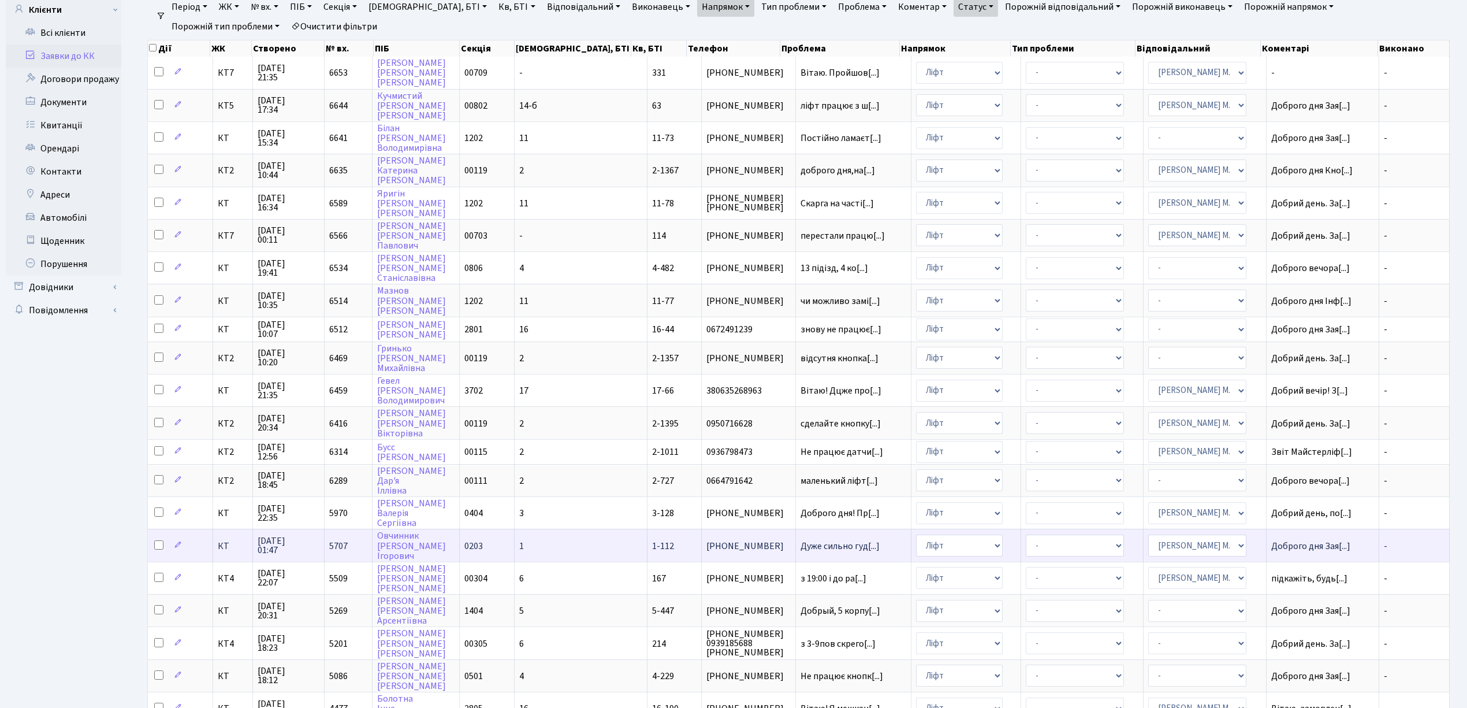
scroll to position [46, 0]
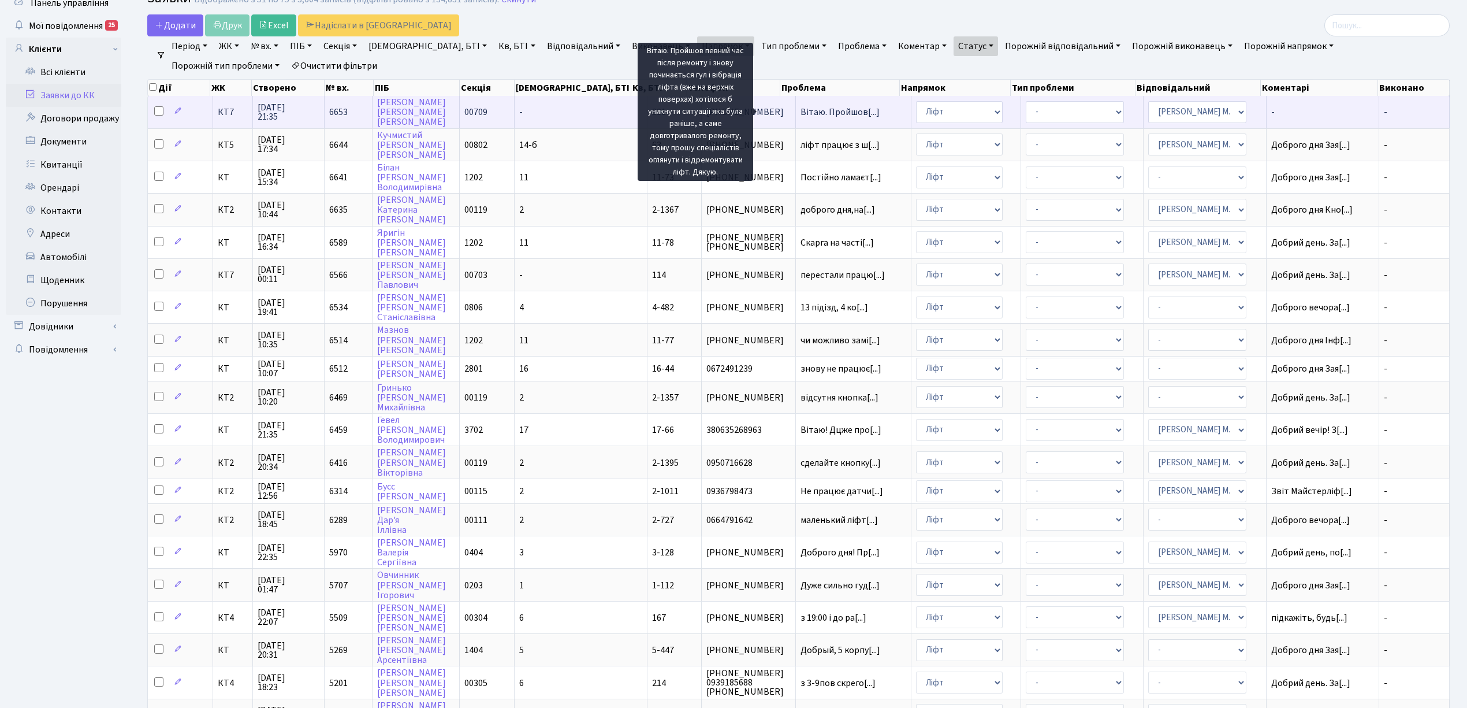
click at [801, 111] on span "Вітаю. Пройшов[...]" at bounding box center [840, 112] width 79 height 13
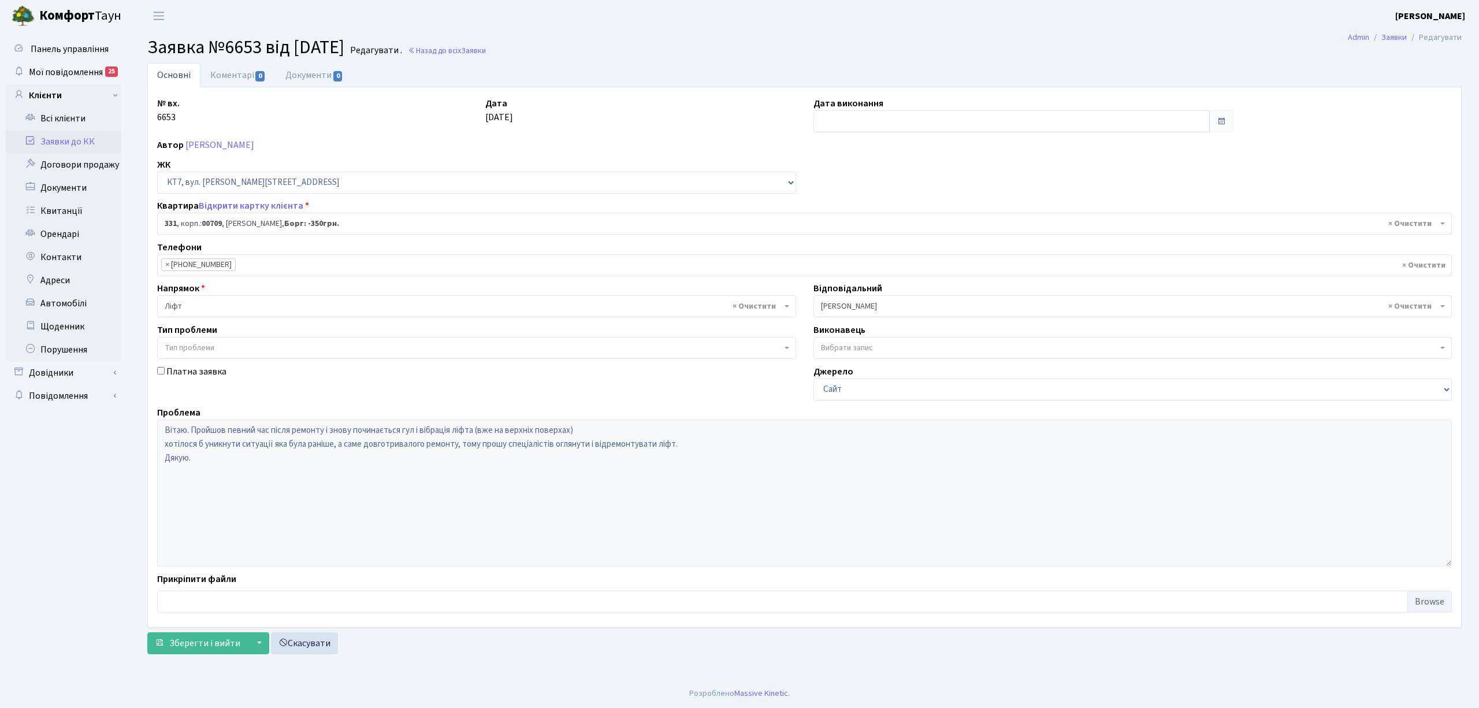
select select "18844"
click at [254, 73] on link "Коментарі 0" at bounding box center [237, 75] width 75 height 24
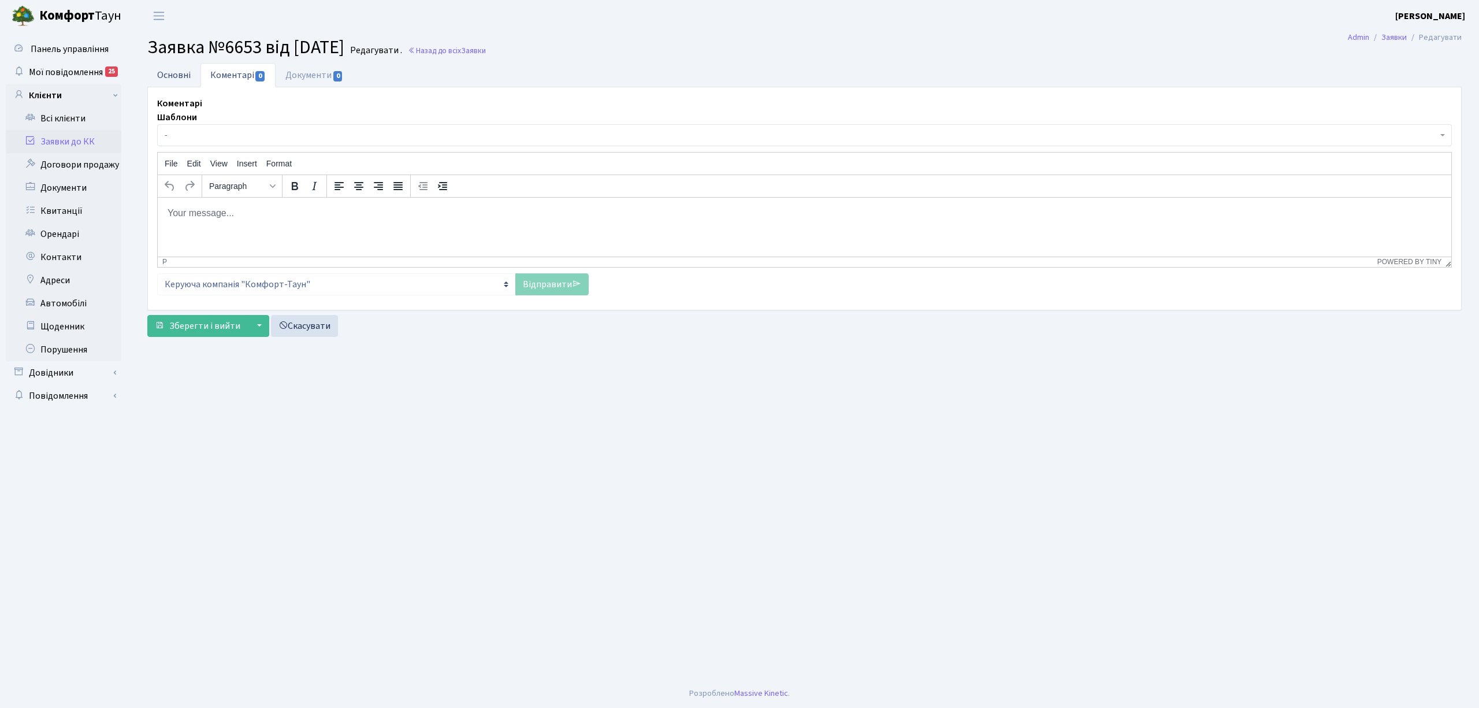
click at [188, 81] on link "Основні" at bounding box center [173, 75] width 53 height 24
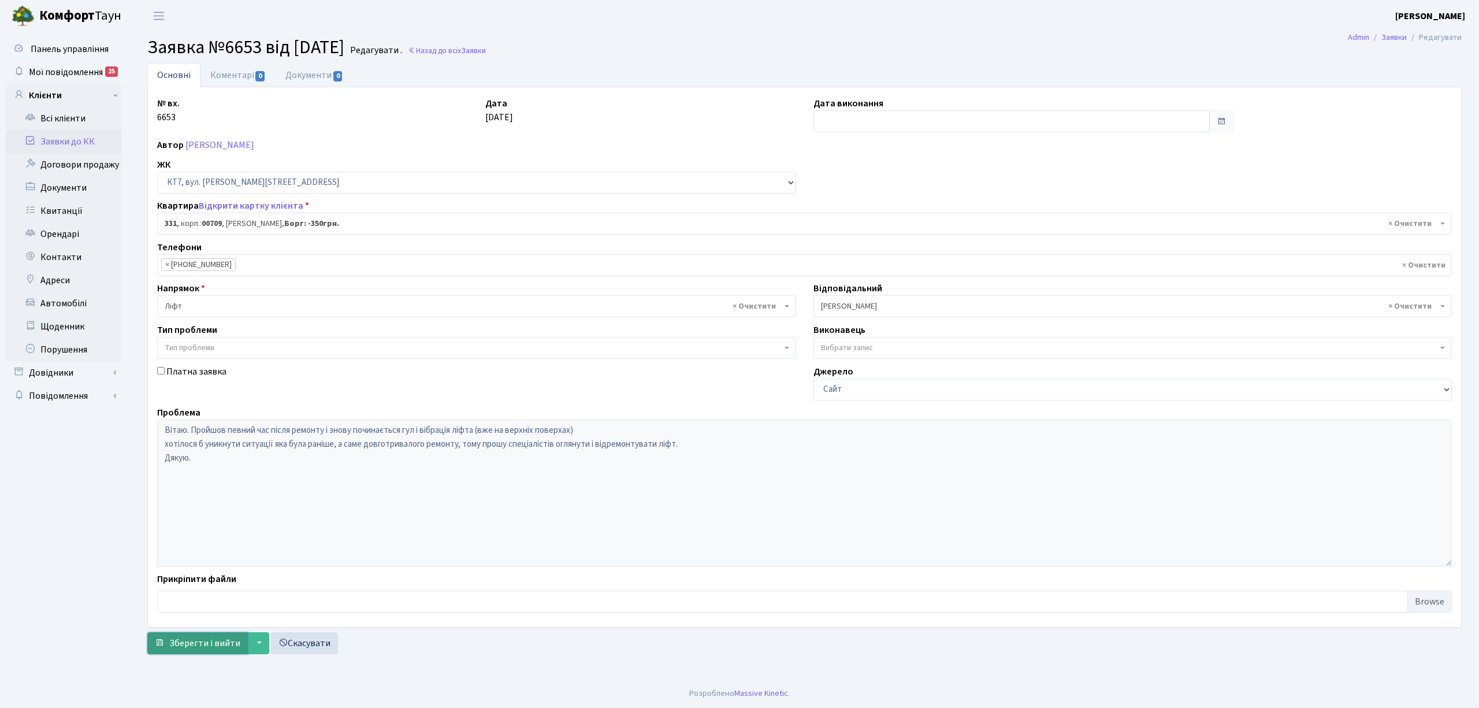
click at [218, 648] on span "Зберегти і вийти" at bounding box center [204, 643] width 71 height 13
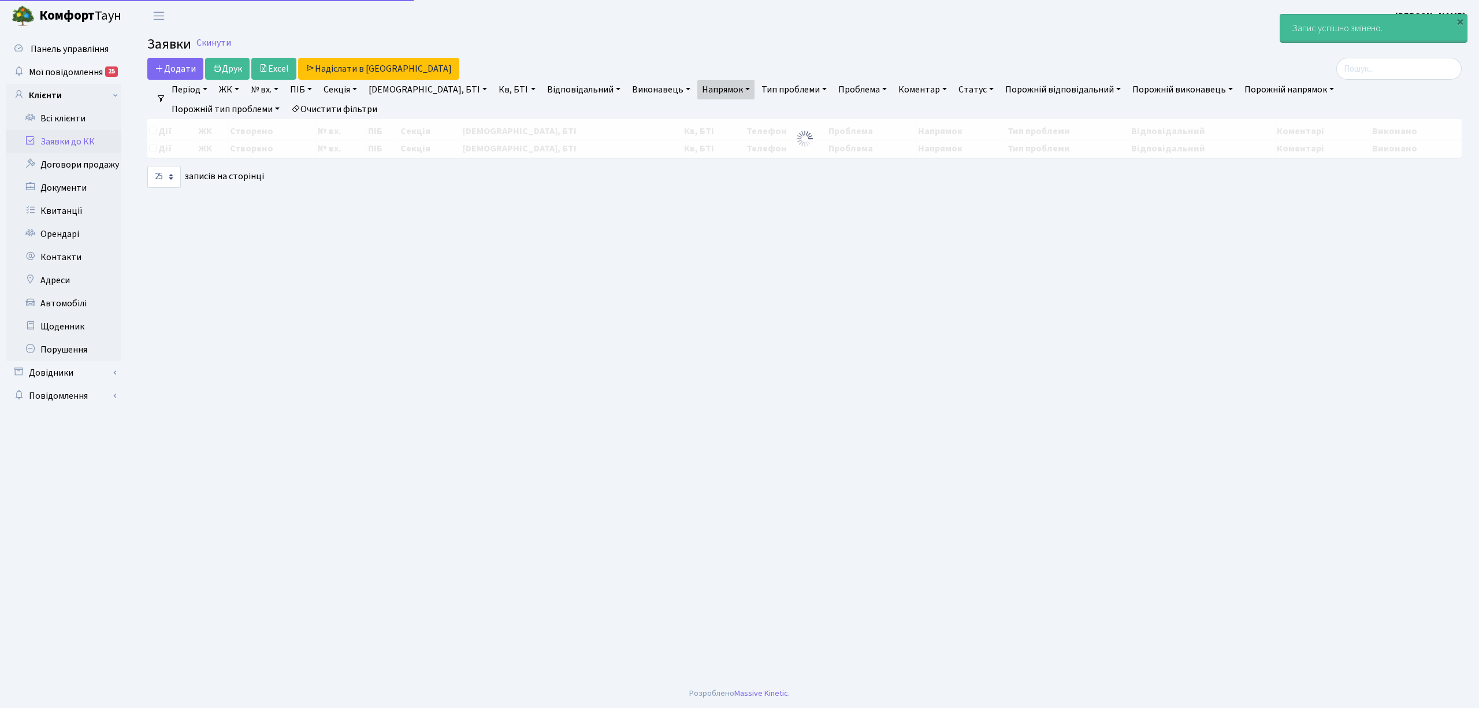
select select "25"
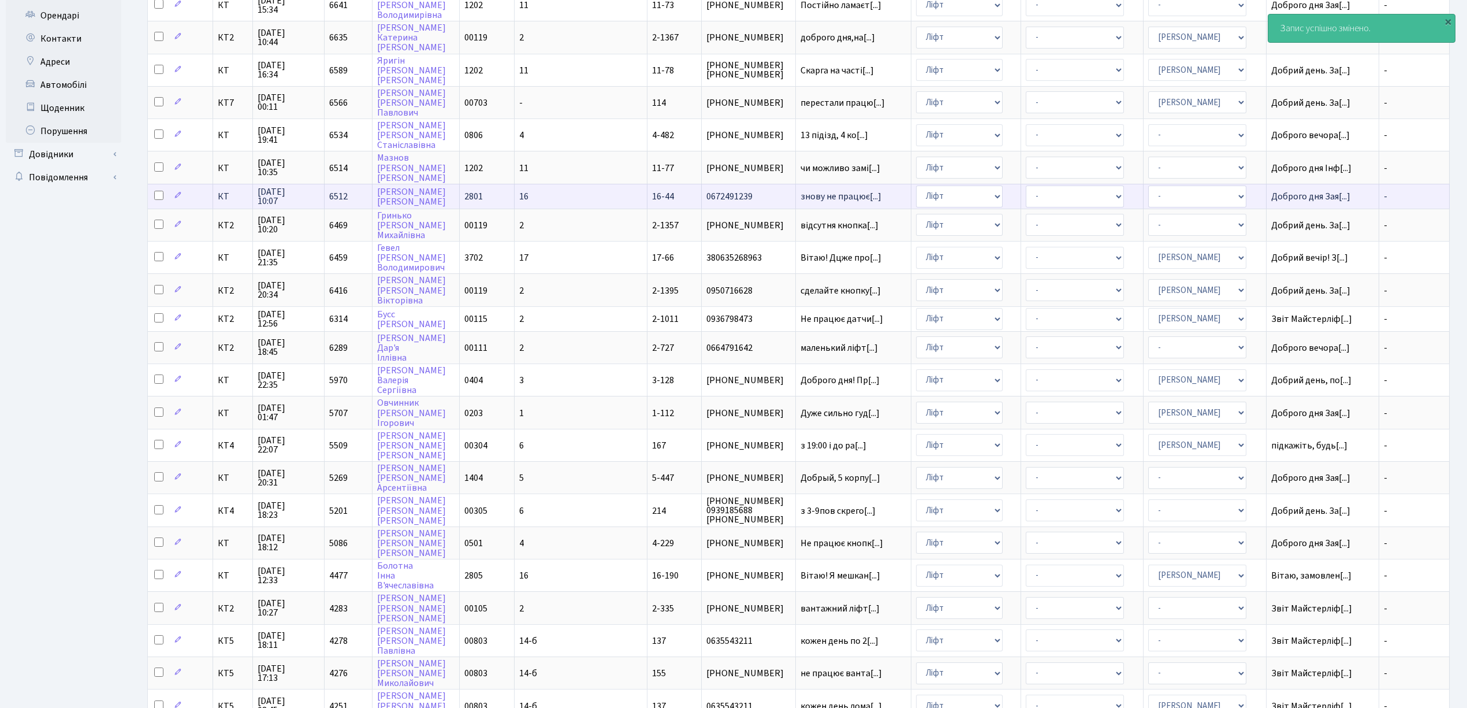
scroll to position [277, 0]
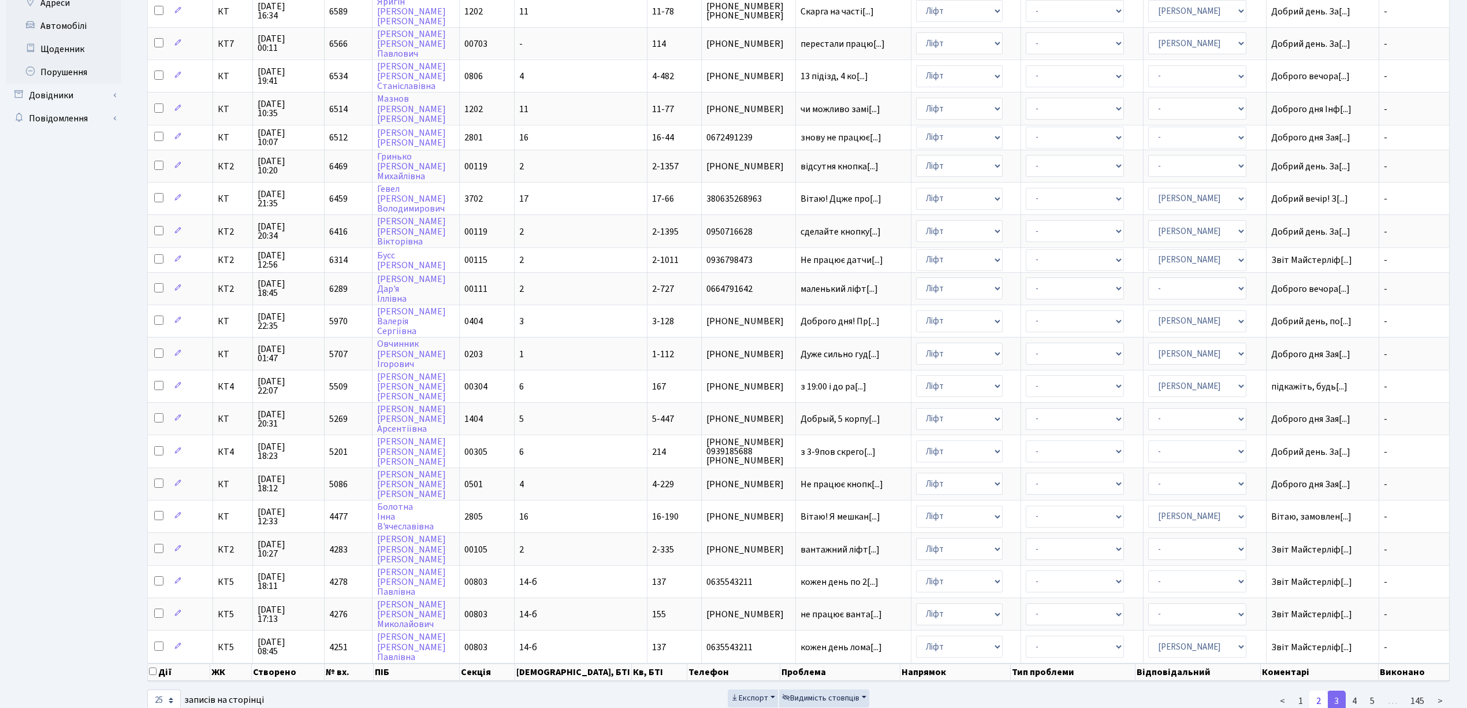
click at [1320, 690] on link "2" at bounding box center [1318, 700] width 18 height 21
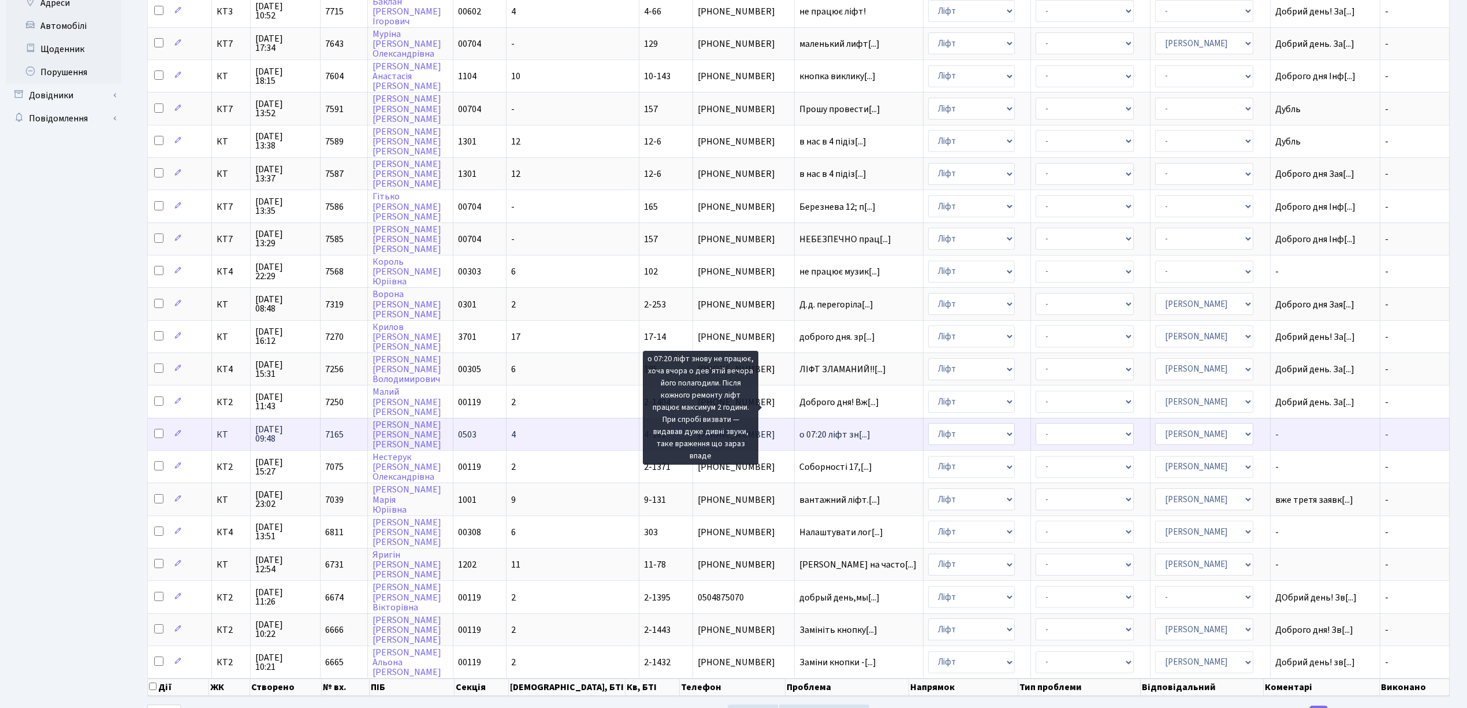
click at [809, 428] on span "о 07:20 ліфт зн[...]" at bounding box center [834, 434] width 71 height 13
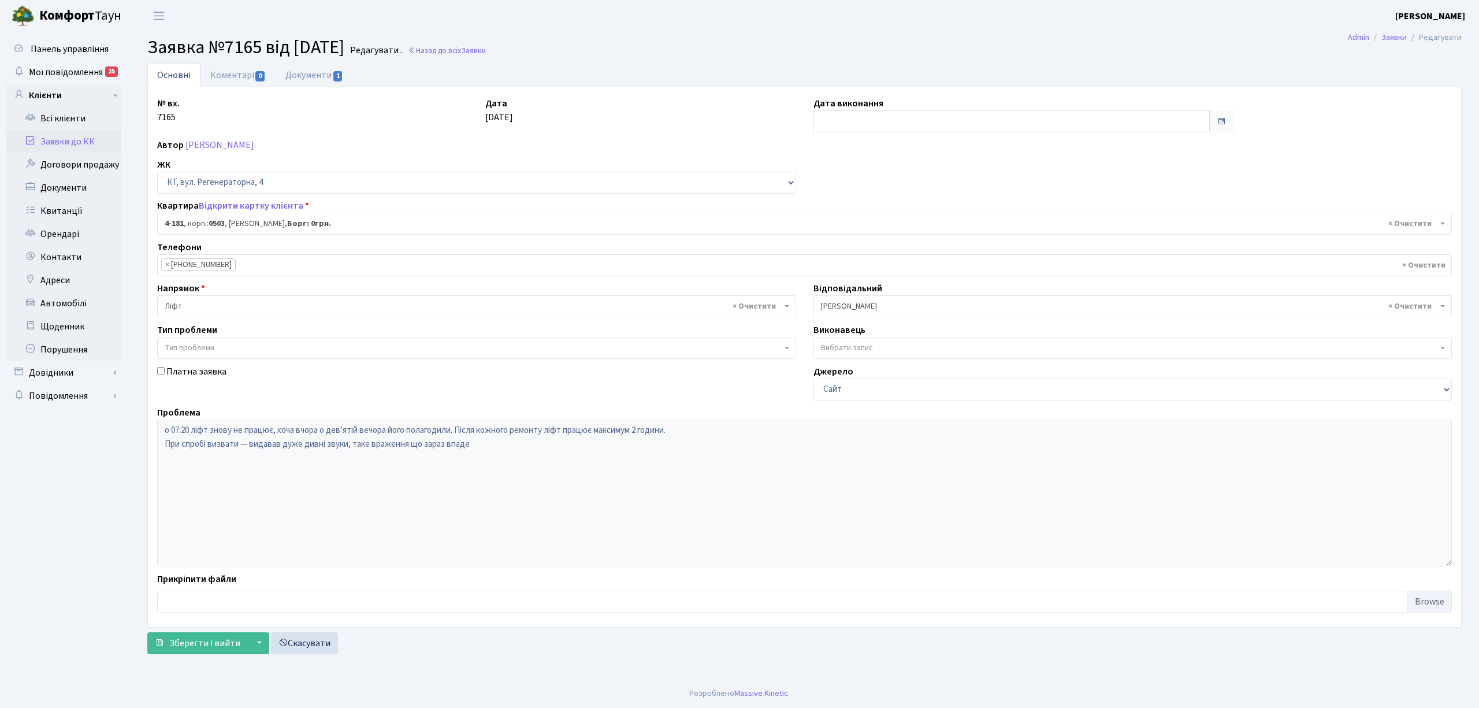
select select "1107"
click at [251, 79] on link "Коментарі 0" at bounding box center [237, 75] width 75 height 24
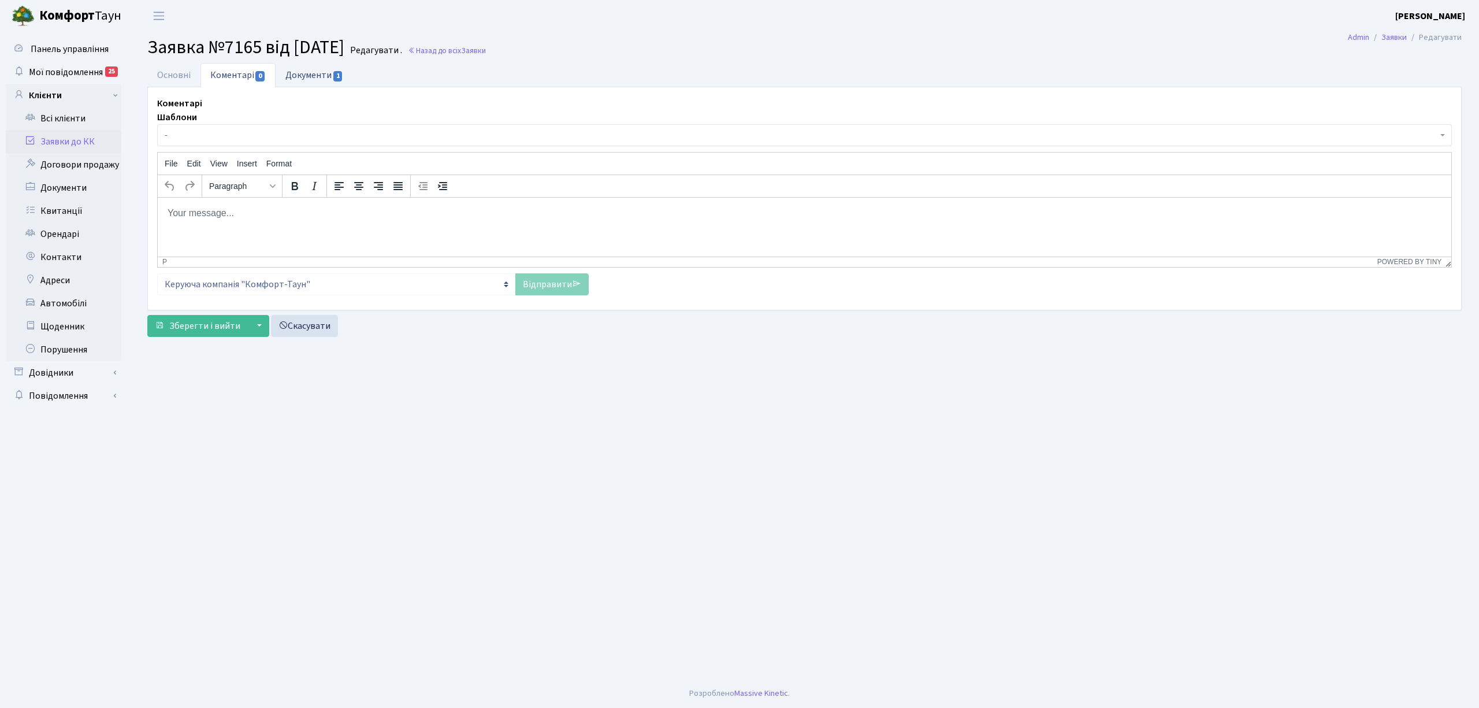
click at [324, 79] on link "Документи 1" at bounding box center [314, 75] width 77 height 24
select select "25"
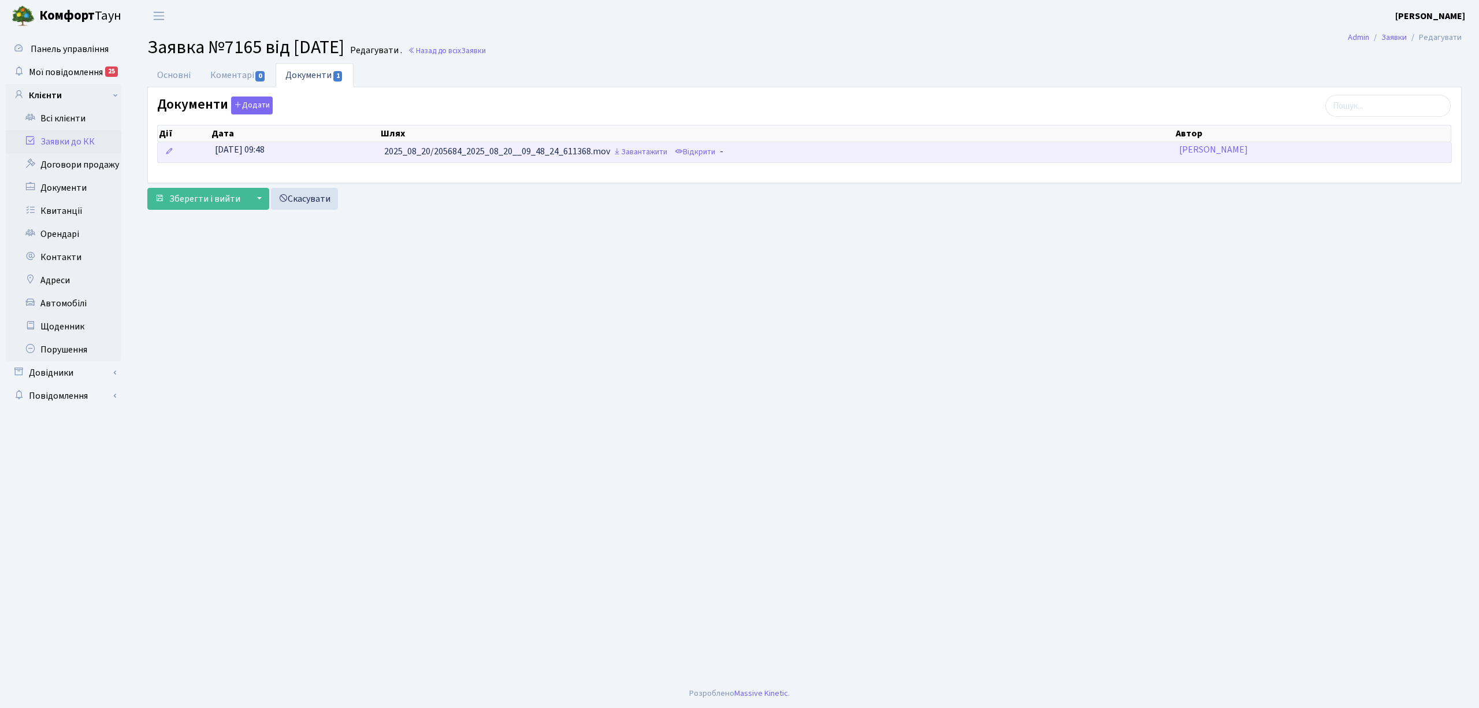
click at [724, 154] on td "2025_08_20/205684_2025_08_20__09_48_24_611368.mov Завантажити Відкрити -" at bounding box center [776, 152] width 795 height 20
click at [696, 153] on link "Відкрити" at bounding box center [695, 152] width 46 height 18
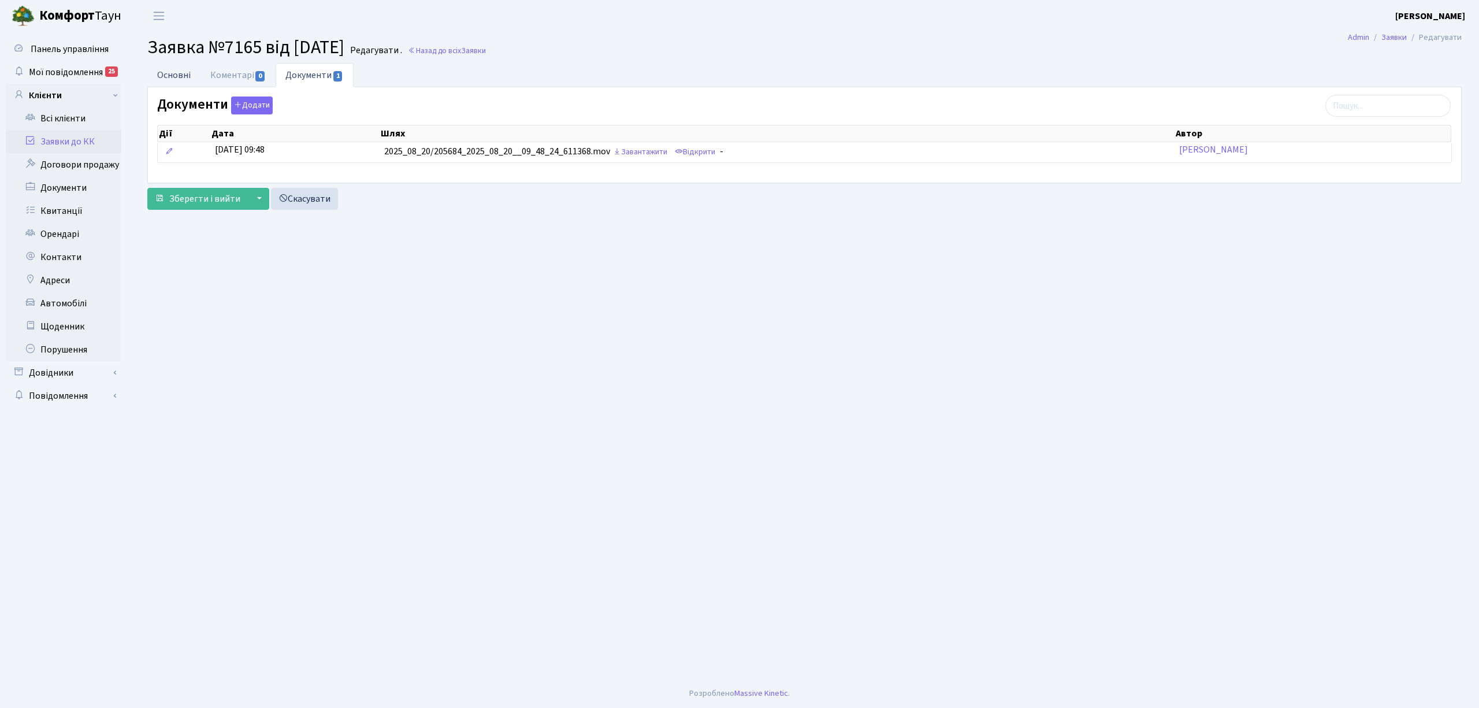
click at [159, 67] on link "Основні" at bounding box center [173, 75] width 53 height 24
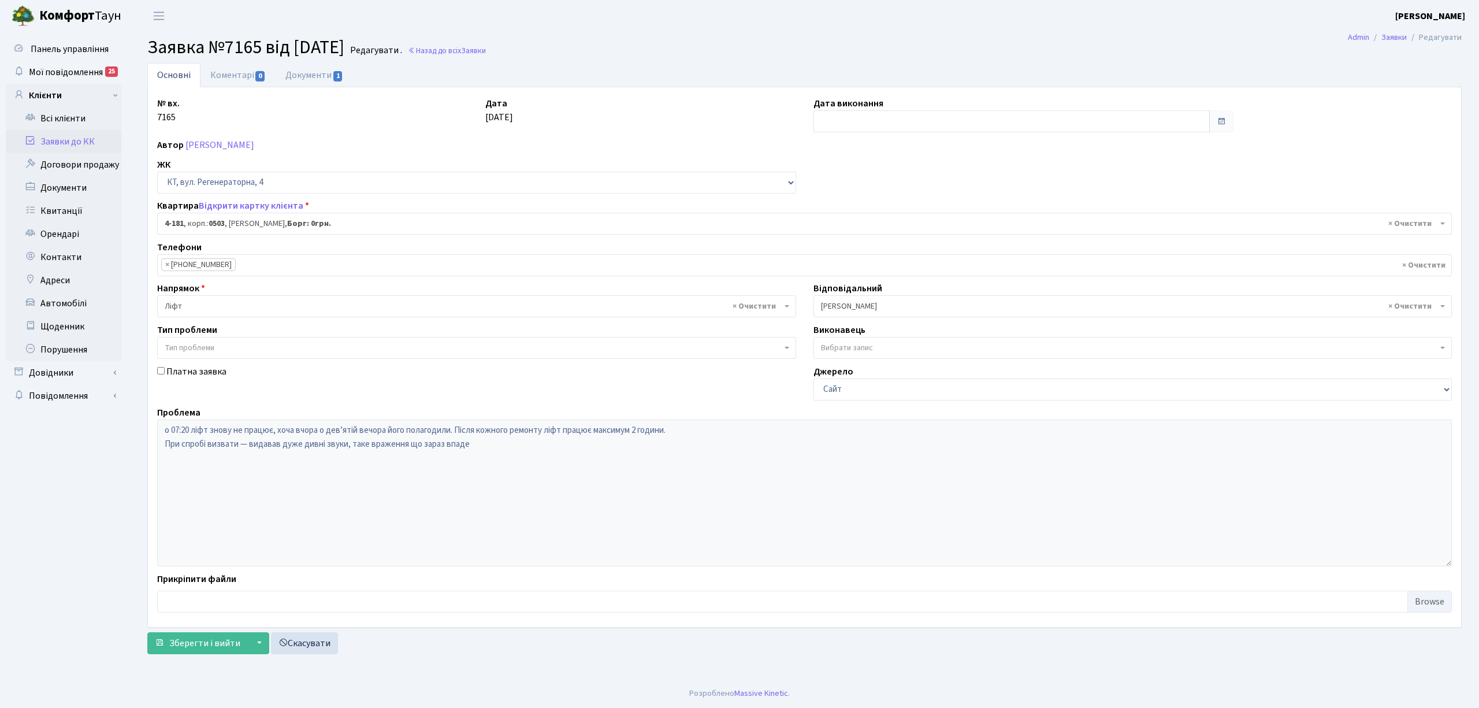
click at [95, 149] on link "Заявки до КК" at bounding box center [64, 141] width 116 height 23
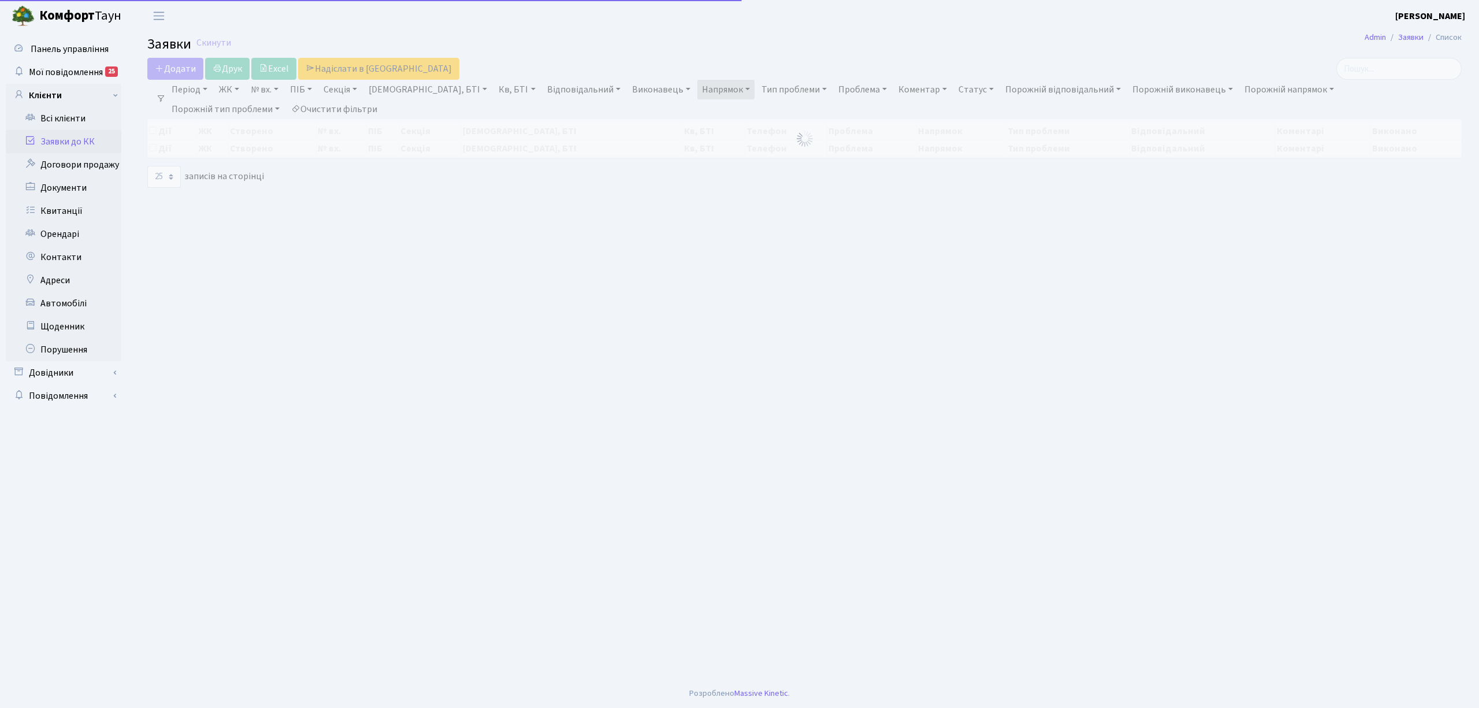
select select "25"
